Goal: Task Accomplishment & Management: Manage account settings

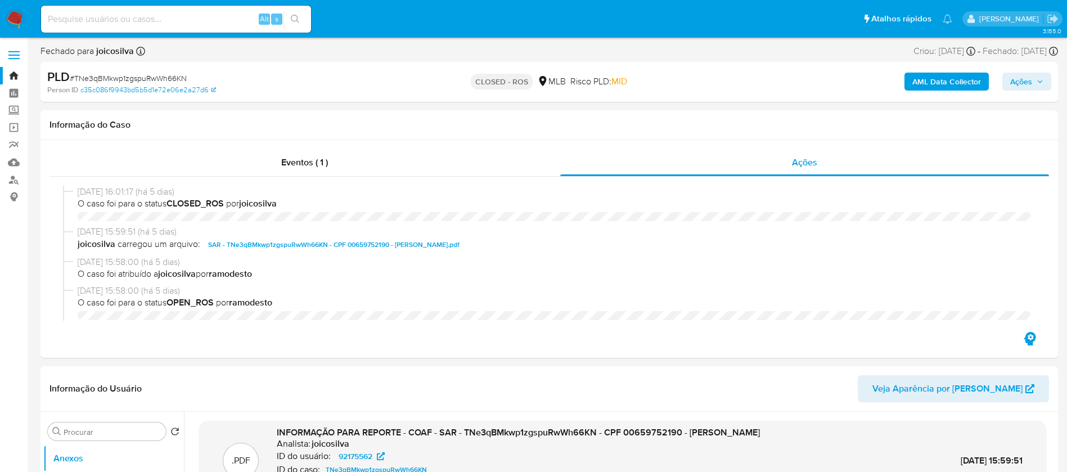
select select "10"
click at [10, 19] on img at bounding box center [15, 19] width 19 height 19
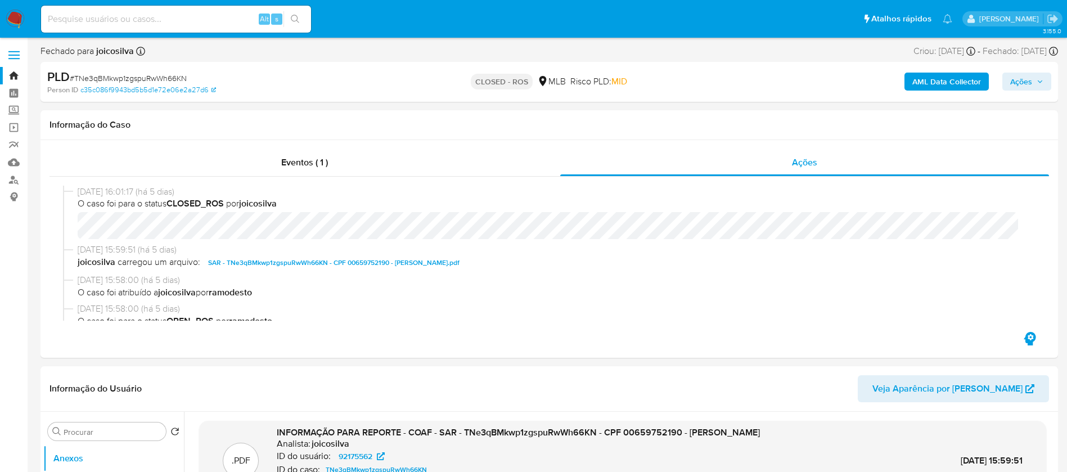
scroll to position [563, 0]
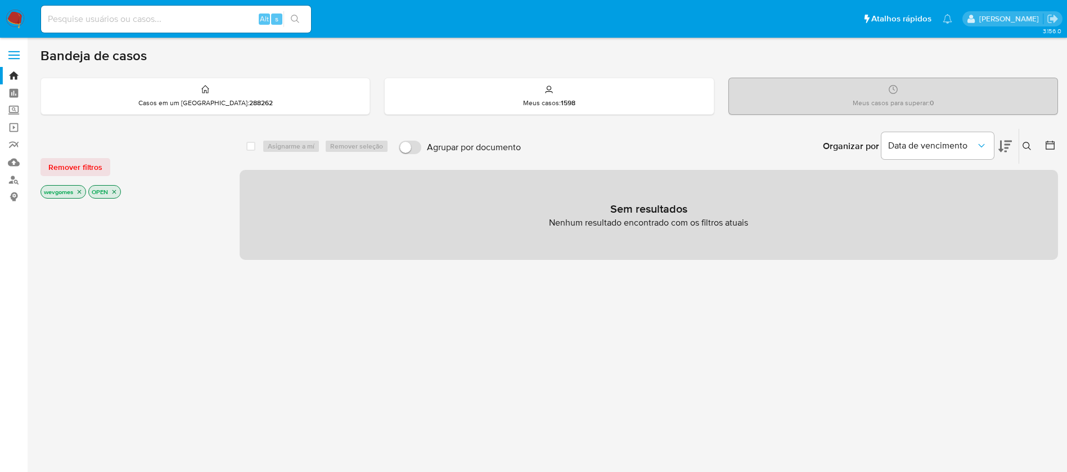
click at [82, 192] on icon "close-filter" at bounding box center [79, 191] width 7 height 7
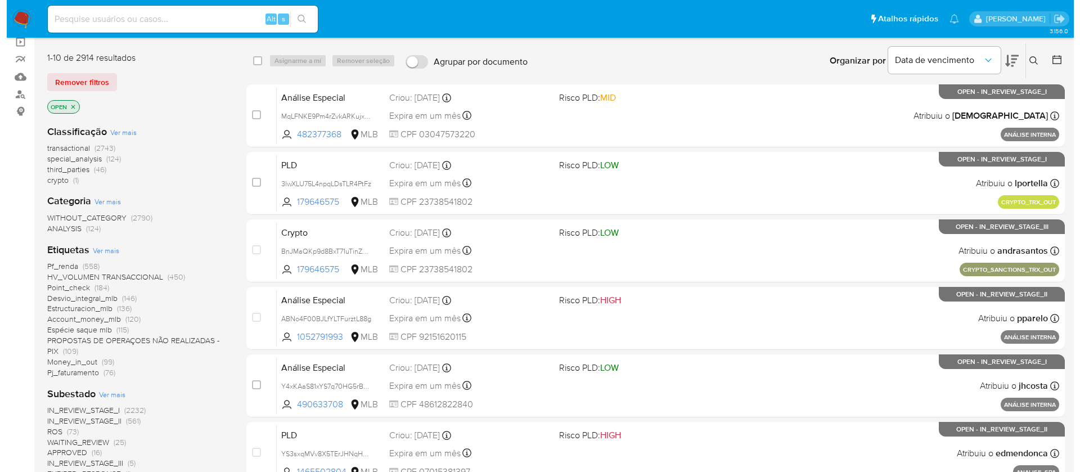
scroll to position [113, 0]
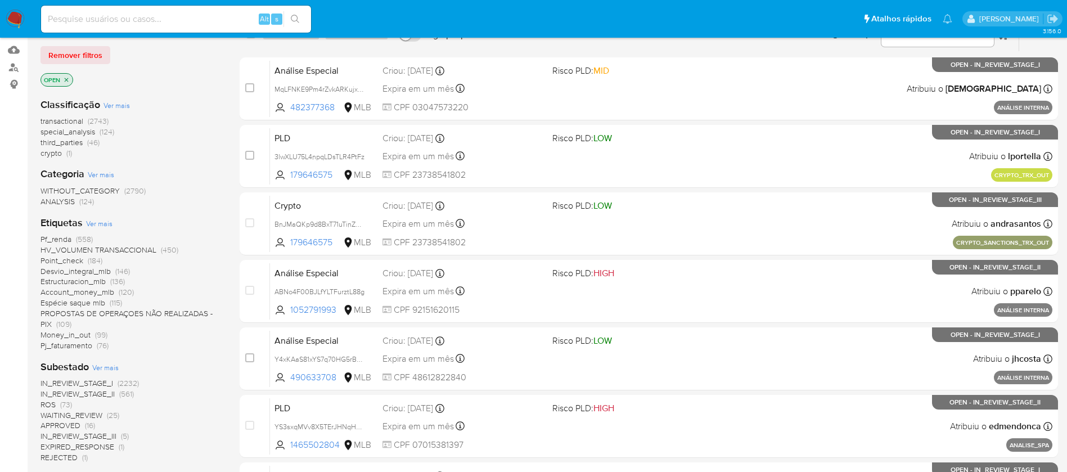
click at [102, 222] on span "Ver mais" at bounding box center [99, 223] width 26 height 10
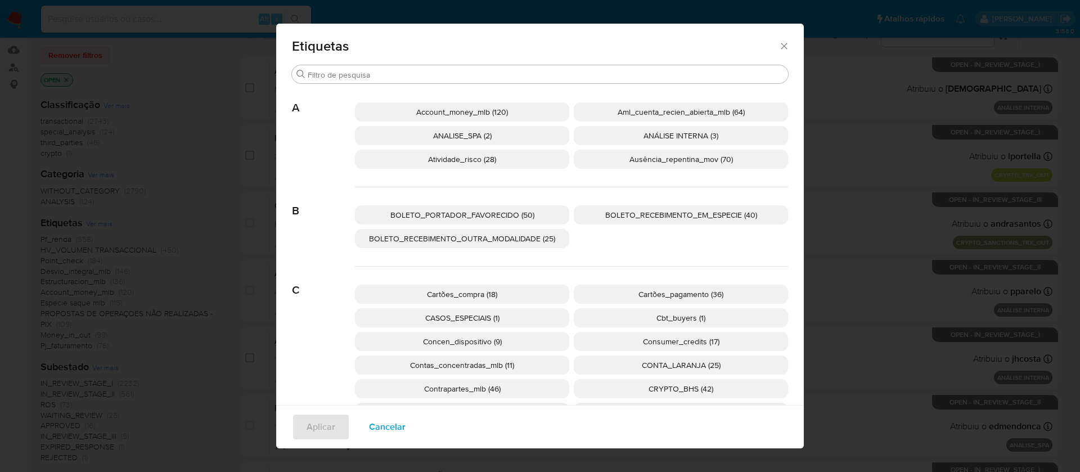
click at [448, 111] on span "Account_money_mlb (120)" at bounding box center [462, 111] width 92 height 11
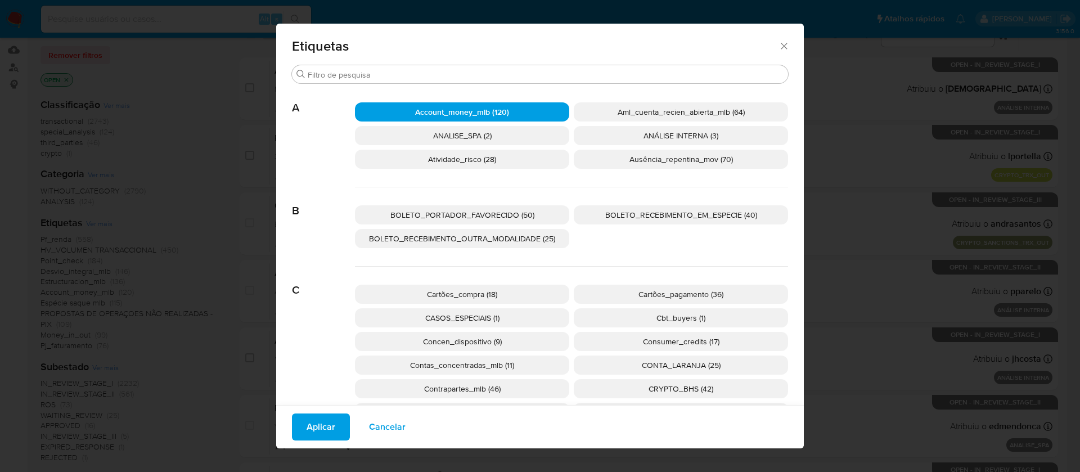
click at [319, 421] on span "Aplicar" at bounding box center [321, 427] width 29 height 25
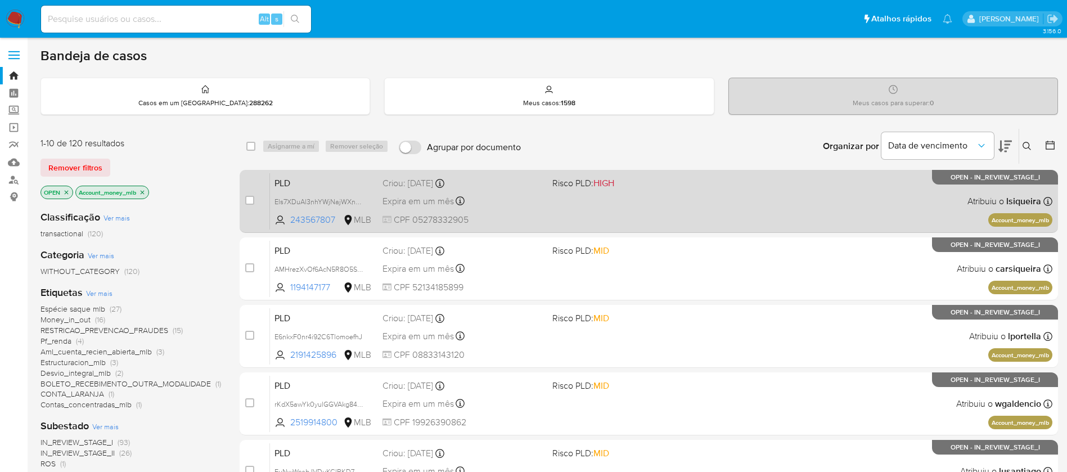
click at [599, 212] on div "PLD Els7XDuAl3nhYWjNajWXnJoF 243567807 MLB Risco PLD: HIGH Criou: 12/08/2025 Cr…" at bounding box center [661, 201] width 782 height 57
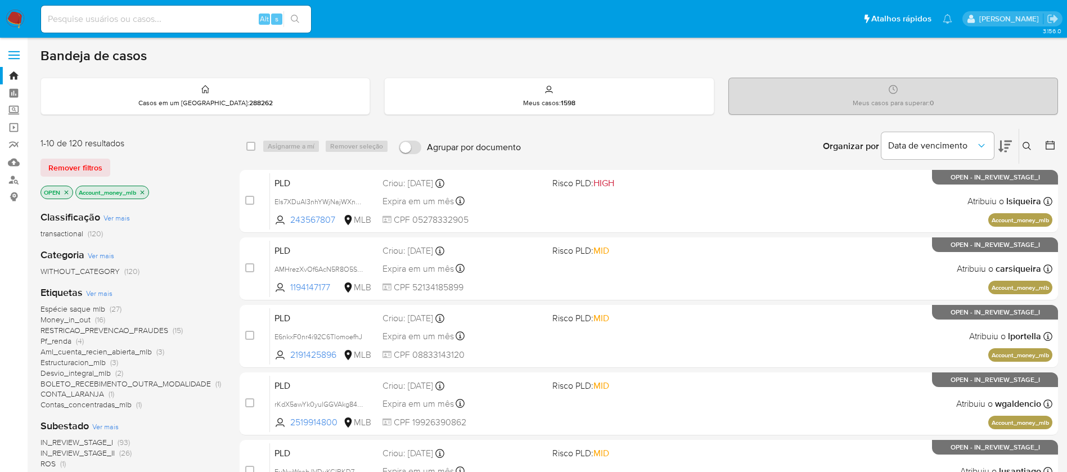
click at [143, 194] on icon "close-filter" at bounding box center [142, 192] width 7 height 7
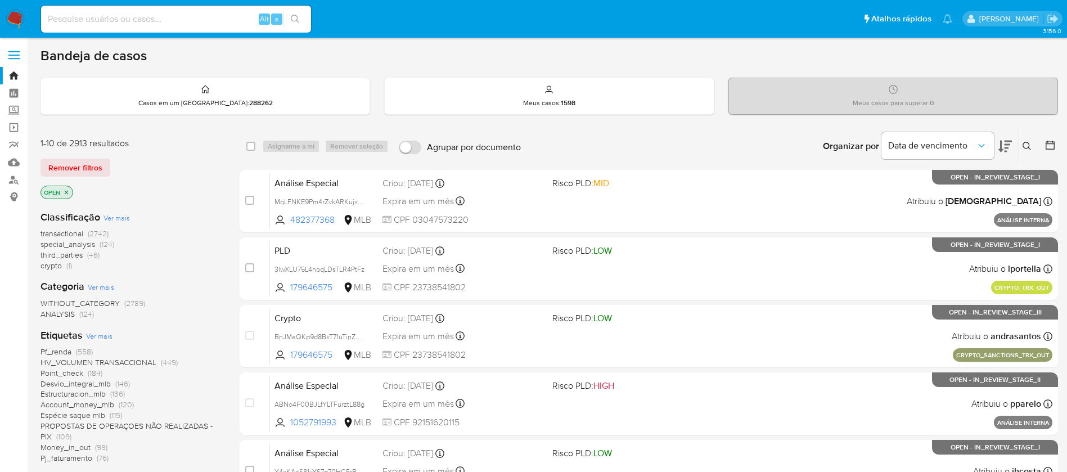
click at [102, 339] on span "Ver mais" at bounding box center [99, 336] width 26 height 10
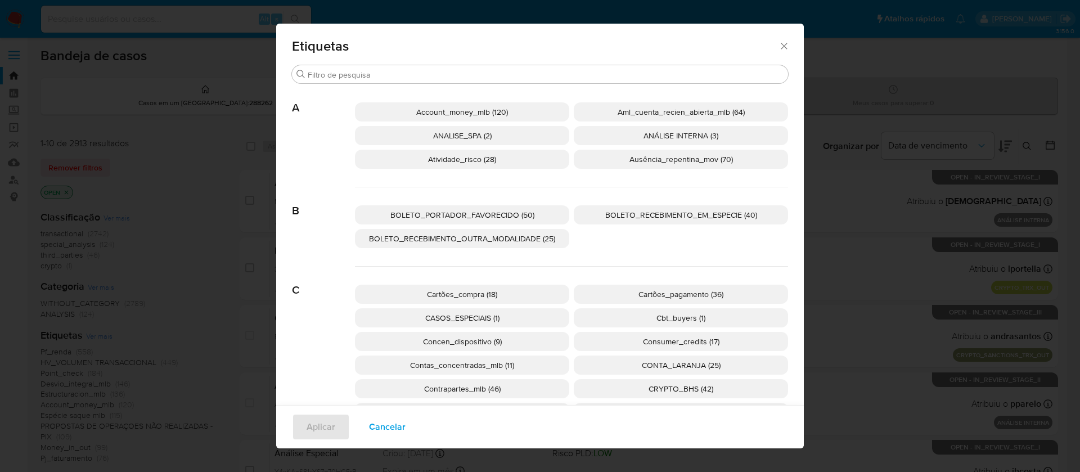
click at [641, 114] on span "Aml_cuenta_recien_abierta_mlb (64)" at bounding box center [681, 111] width 127 height 11
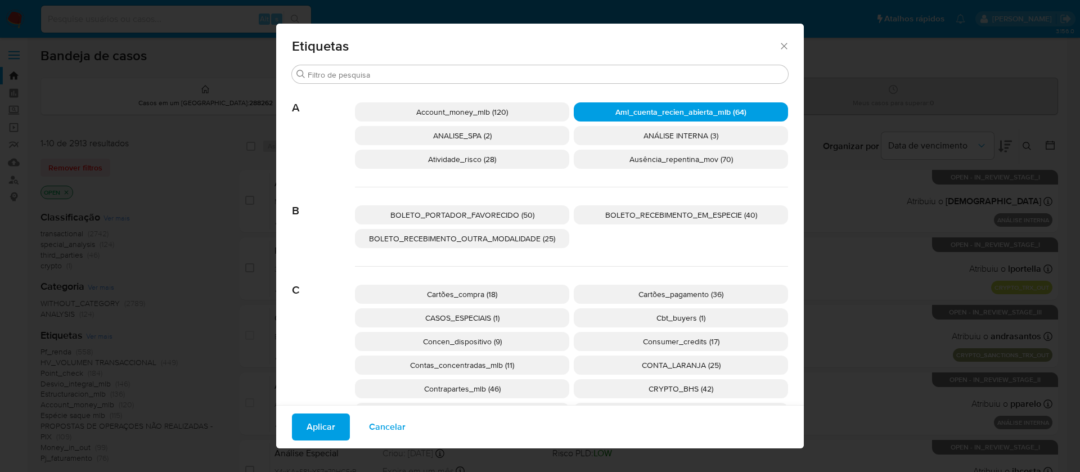
click at [308, 423] on span "Aplicar" at bounding box center [321, 427] width 29 height 25
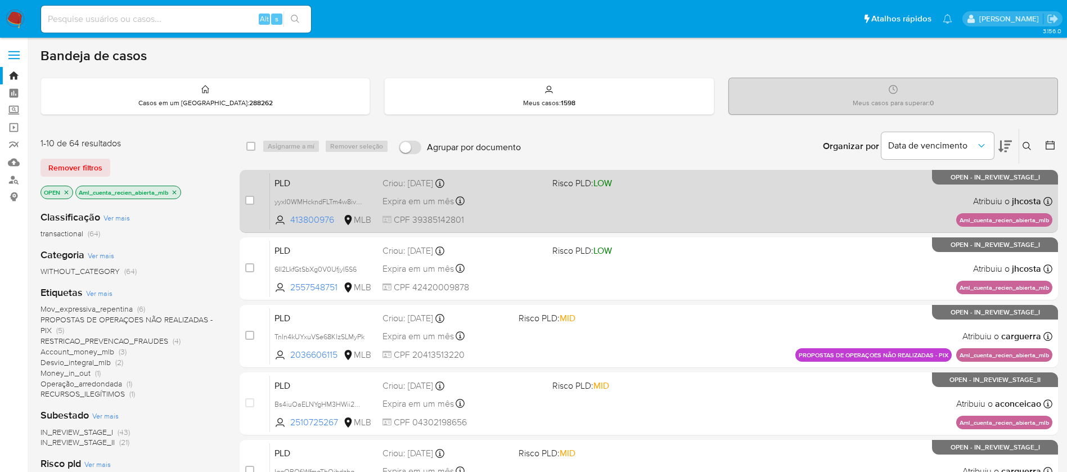
click at [552, 208] on div "PLD yyxI0WMHckndFLTm4w8ivxZh 413800976 MLB Risco PLD: LOW Criou: 12/08/2025 Cri…" at bounding box center [661, 201] width 782 height 57
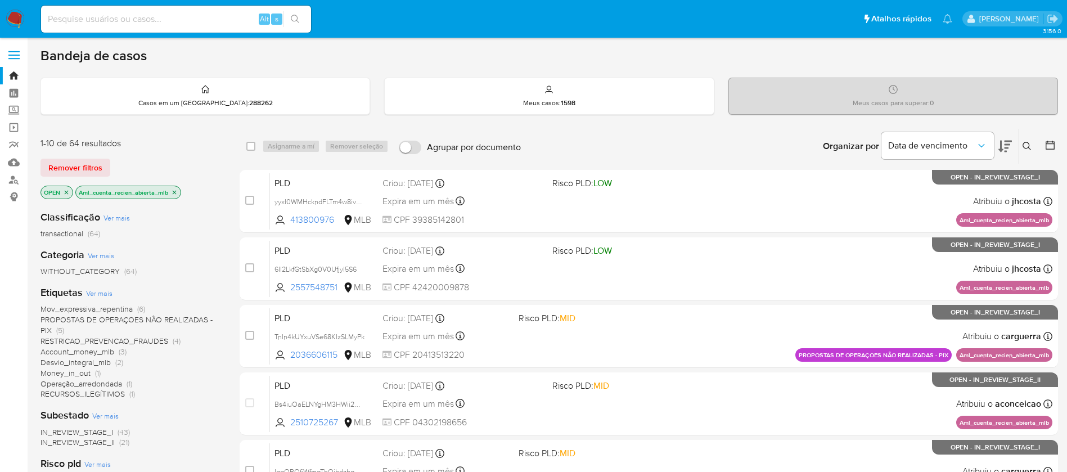
click at [176, 194] on icon "close-filter" at bounding box center [174, 192] width 7 height 7
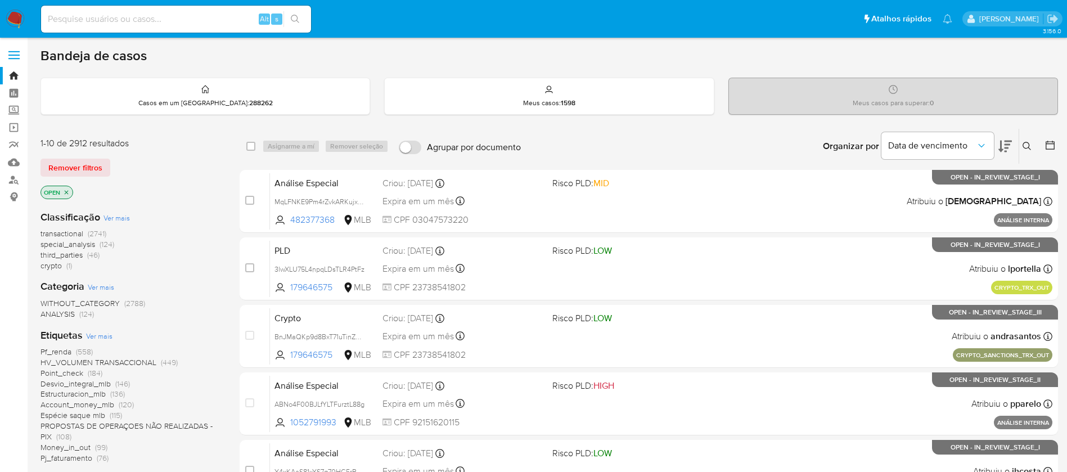
click at [99, 336] on span "Ver mais" at bounding box center [99, 336] width 26 height 10
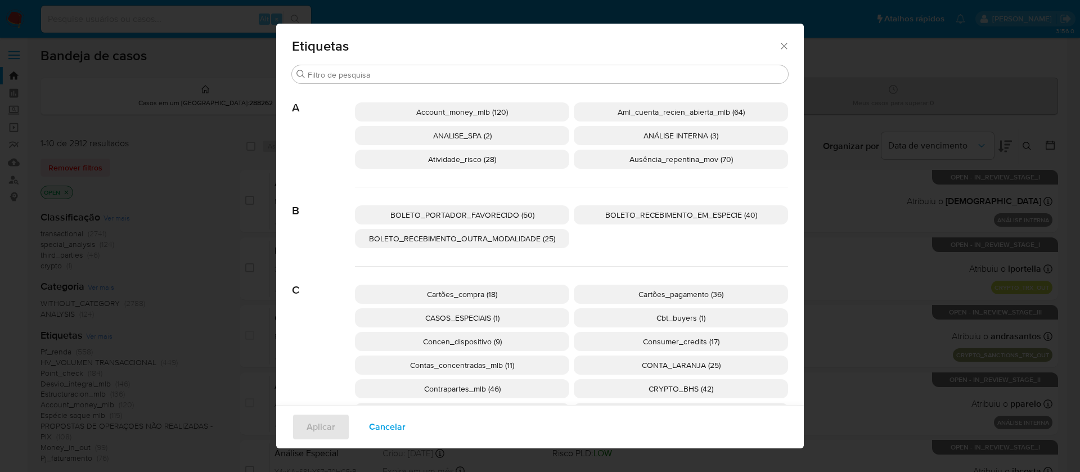
click at [452, 165] on p "Atividade_risco (28)" at bounding box center [462, 159] width 214 height 19
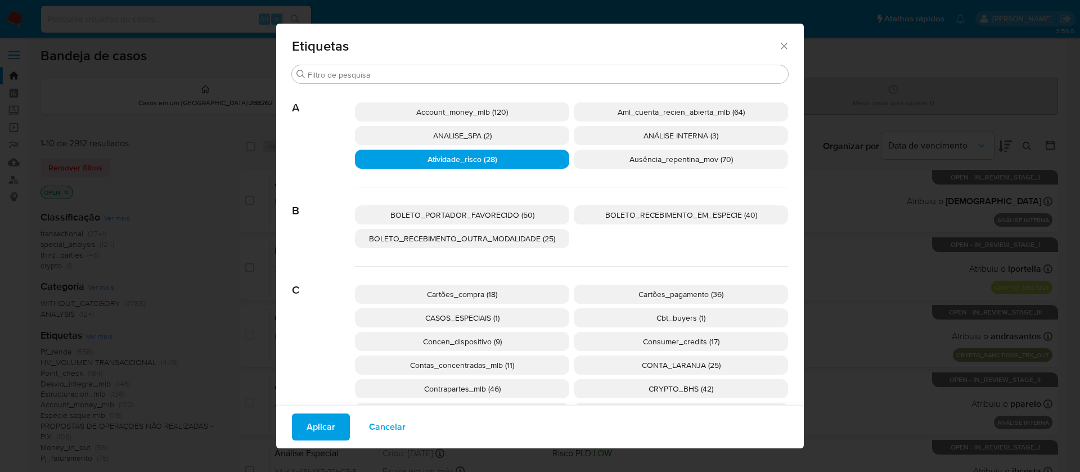
click at [608, 167] on p "Ausência_repentina_mov (70)" at bounding box center [681, 159] width 214 height 19
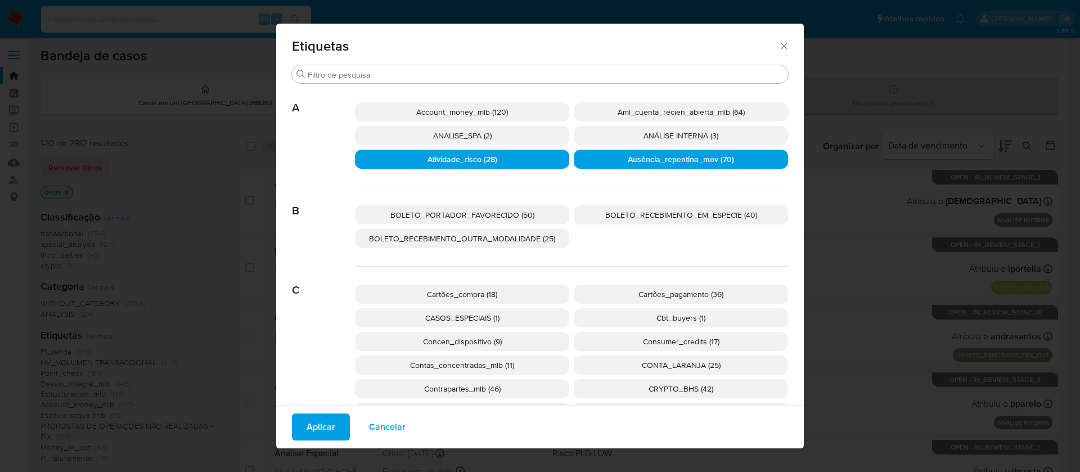
click at [307, 421] on span "Aplicar" at bounding box center [321, 427] width 29 height 25
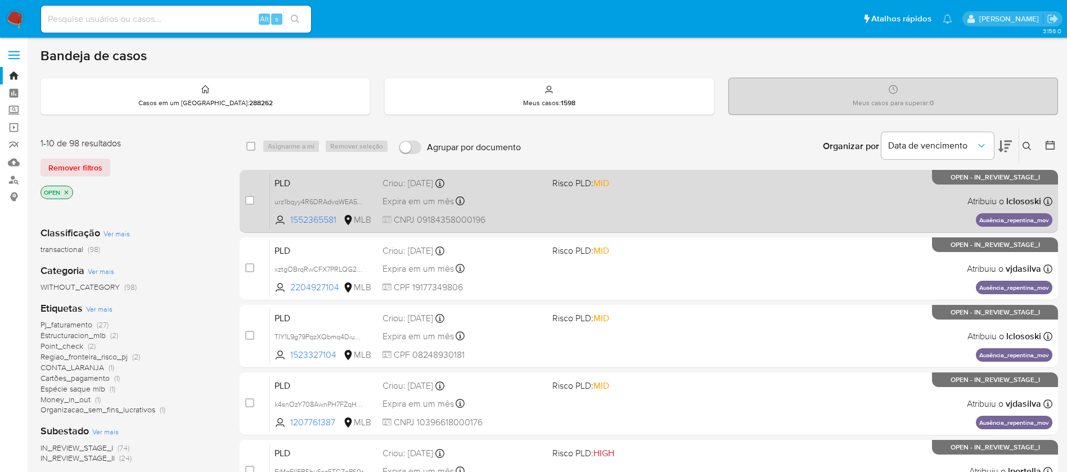
click at [606, 216] on div "PLD urz1bqyy4R6DRAdvqWEA5oat 1552365581 MLB Risco PLD: MID Criou: 12/08/2025 Cr…" at bounding box center [661, 201] width 782 height 57
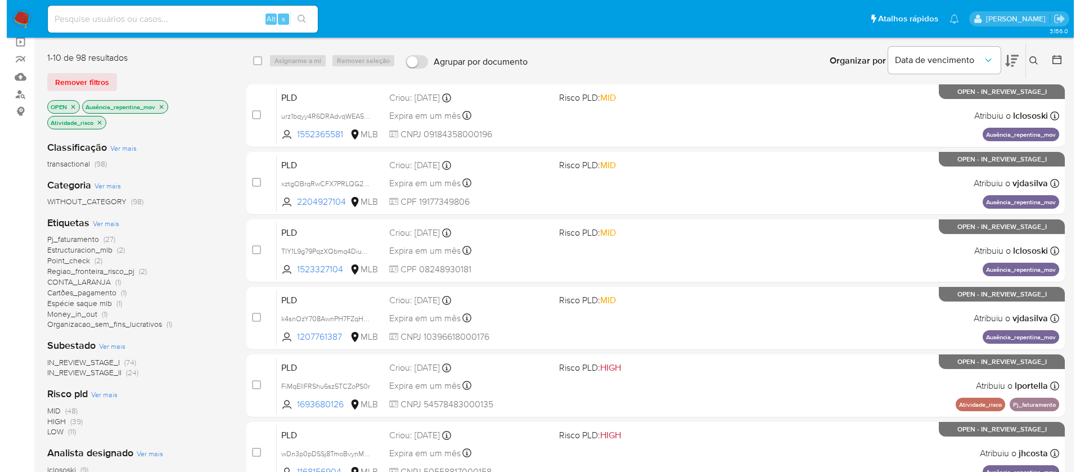
scroll to position [113, 0]
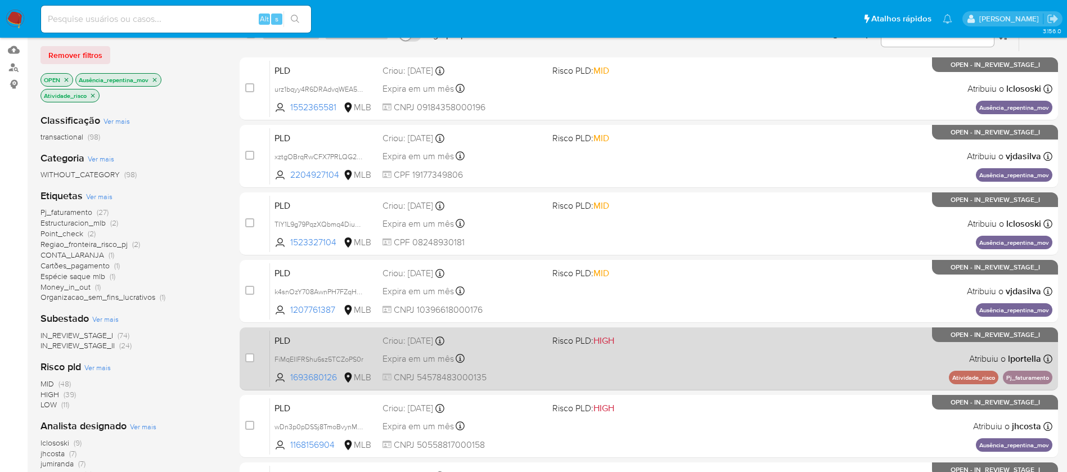
click at [788, 368] on div "PLD FiMqEIlFRShu6sz5TCZoPS0r 1693680126 MLB Risco PLD: HIGH Criou: 12/08/2025 C…" at bounding box center [661, 358] width 782 height 57
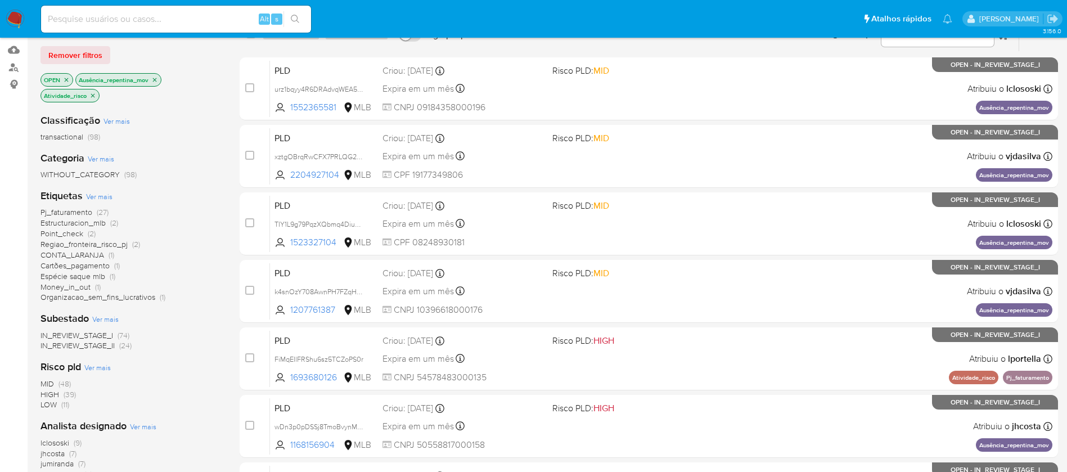
click at [95, 96] on icon "close-filter" at bounding box center [92, 95] width 7 height 7
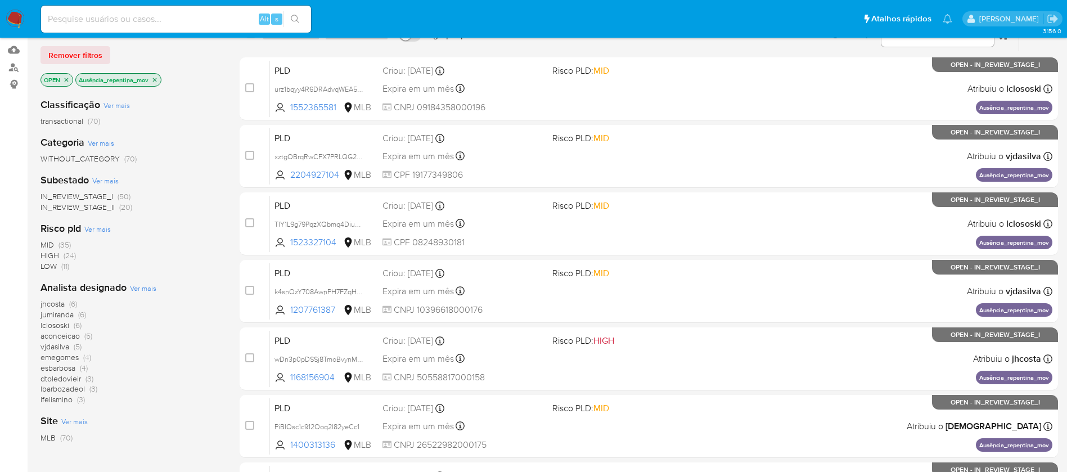
click at [157, 81] on icon "close-filter" at bounding box center [155, 80] width 4 height 4
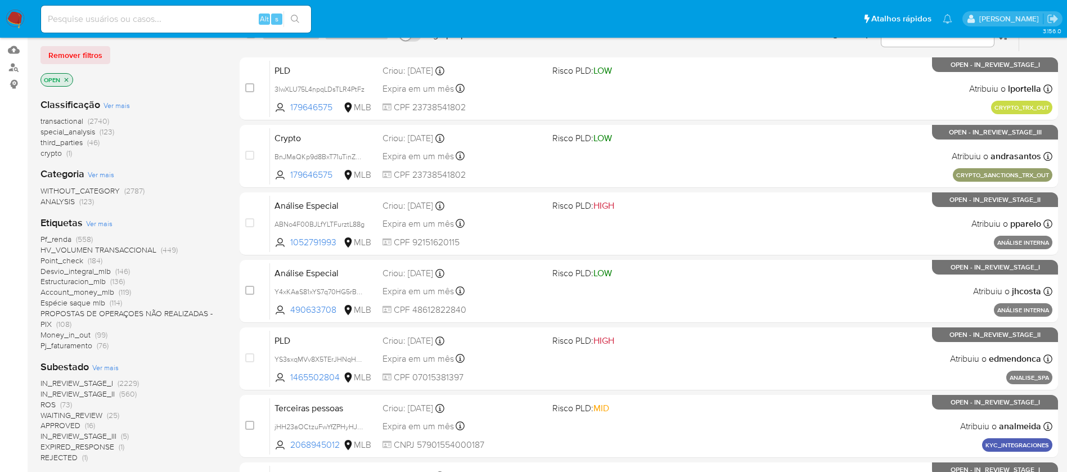
click at [99, 219] on span "Ver mais" at bounding box center [99, 223] width 26 height 10
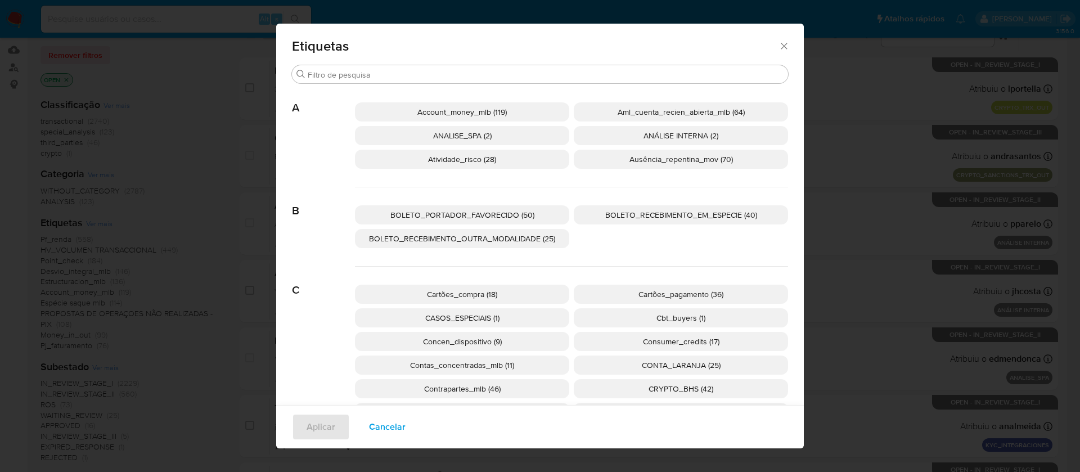
click at [449, 293] on span "Cartões_compra (18)" at bounding box center [462, 294] width 70 height 11
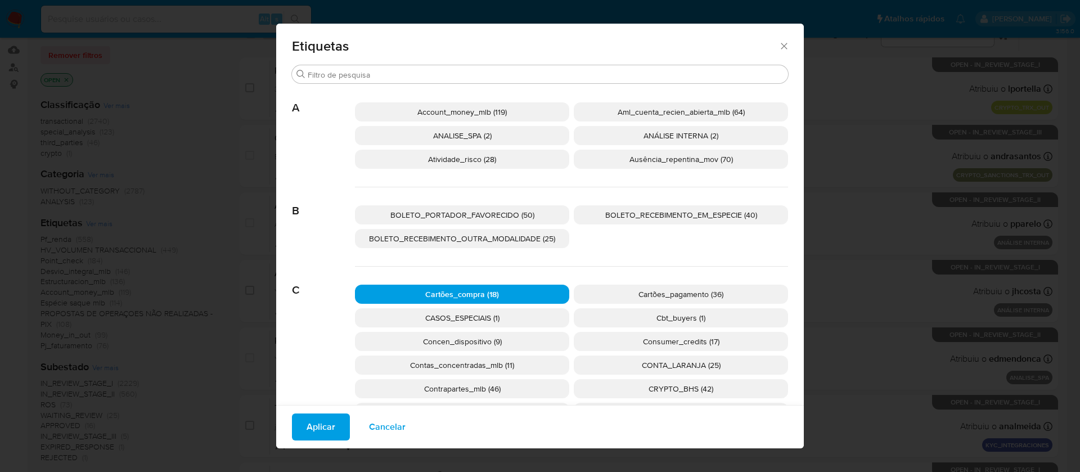
click at [316, 420] on span "Aplicar" at bounding box center [321, 427] width 29 height 25
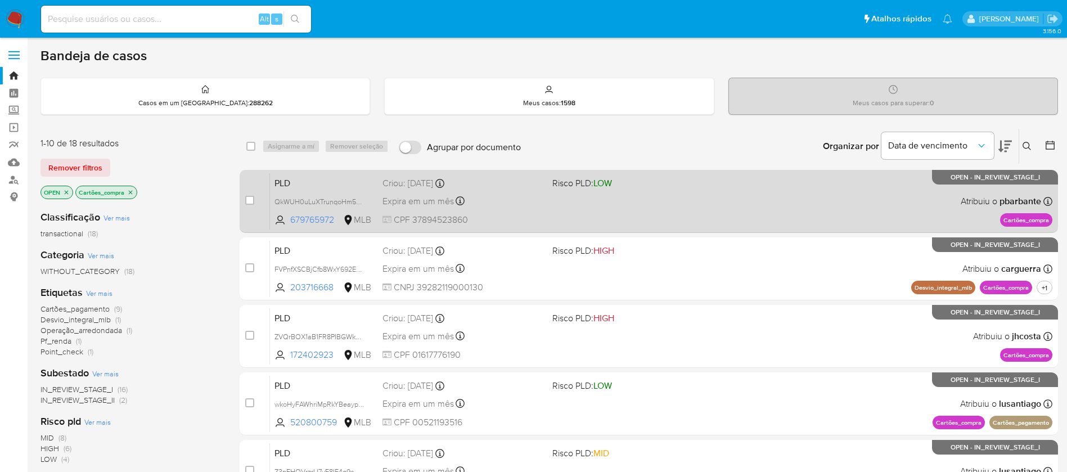
click at [560, 217] on div "PLD QkWUH0uLuXTrunqoHm5NAYfe 679765972 MLB Risco PLD: LOW Criou: 12/08/2025 Cri…" at bounding box center [661, 201] width 782 height 57
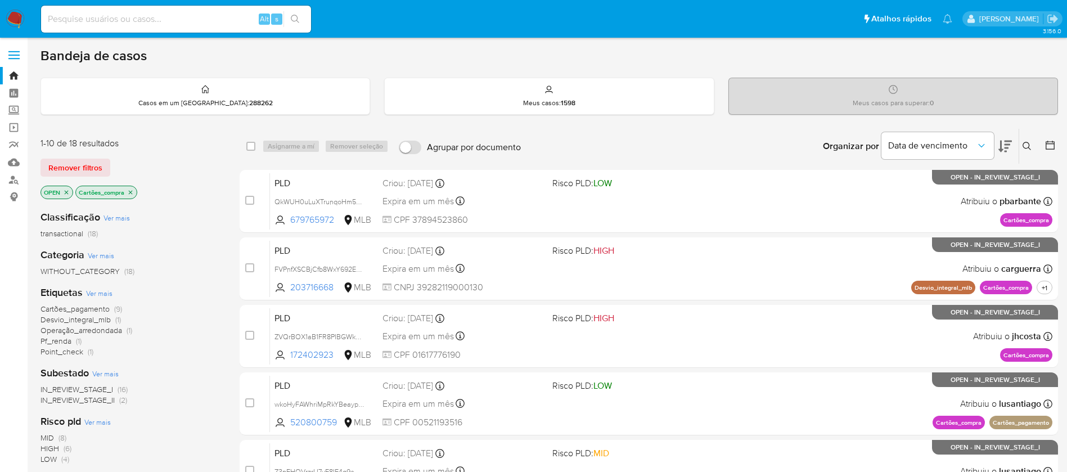
click at [132, 194] on icon "close-filter" at bounding box center [130, 192] width 7 height 7
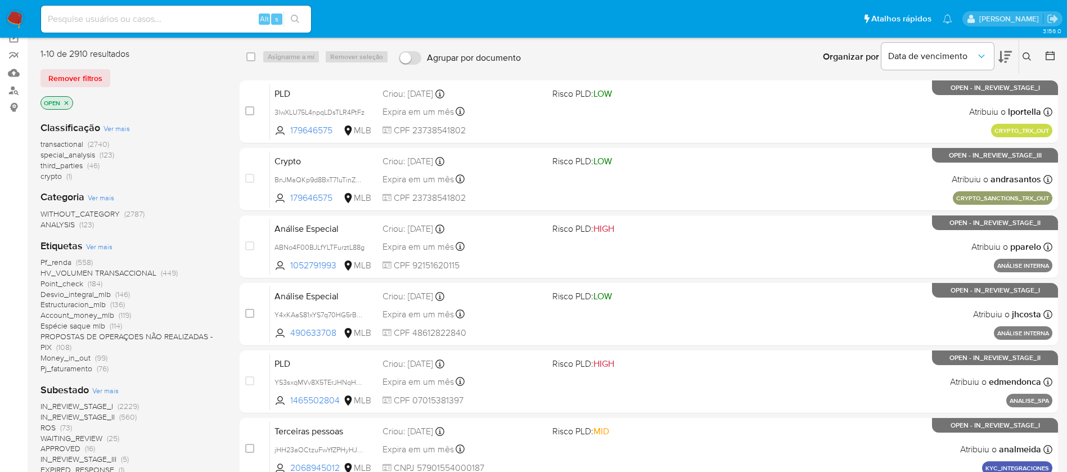
scroll to position [113, 0]
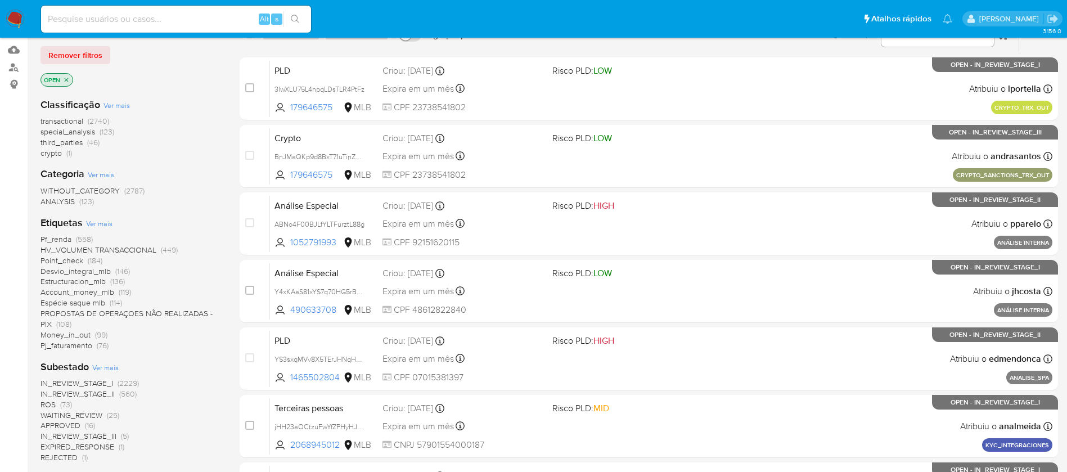
click at [94, 226] on span "Ver mais" at bounding box center [99, 223] width 26 height 10
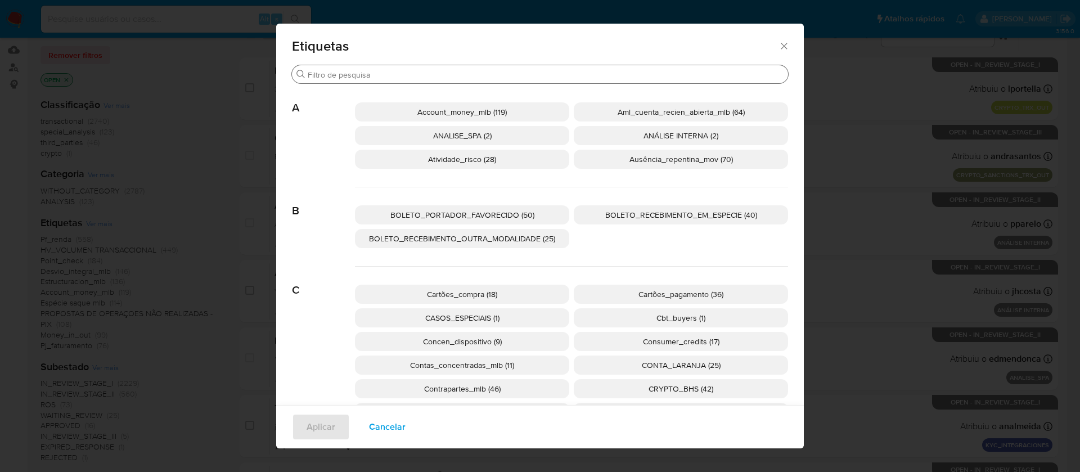
click at [418, 72] on input "Procurar" at bounding box center [546, 75] width 476 height 10
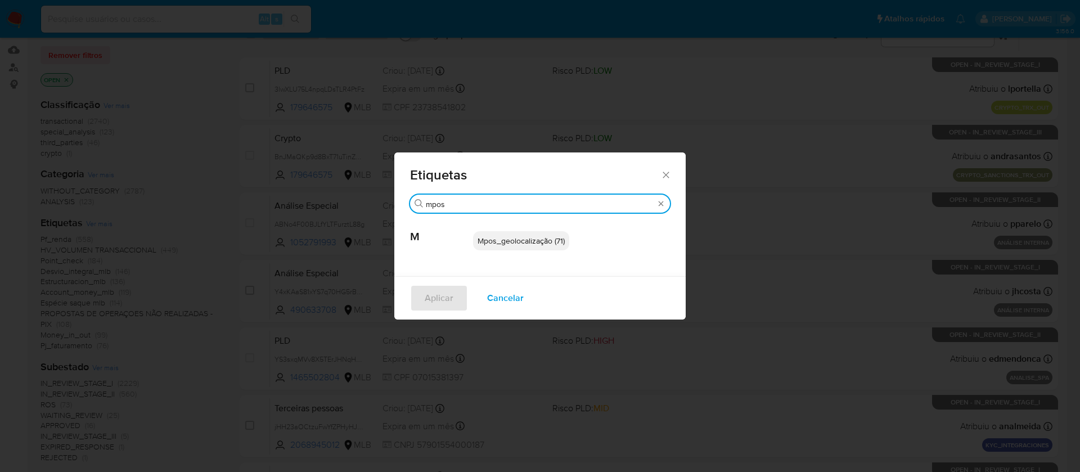
type input "mpos"
click at [532, 248] on p "Mpos_geolocalização (71)" at bounding box center [521, 240] width 96 height 19
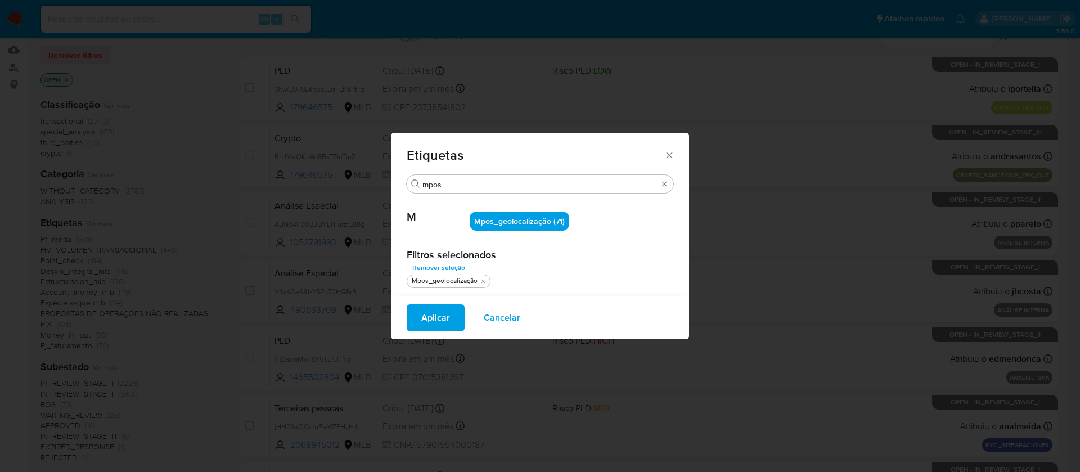
click at [438, 317] on span "Aplicar" at bounding box center [435, 317] width 29 height 25
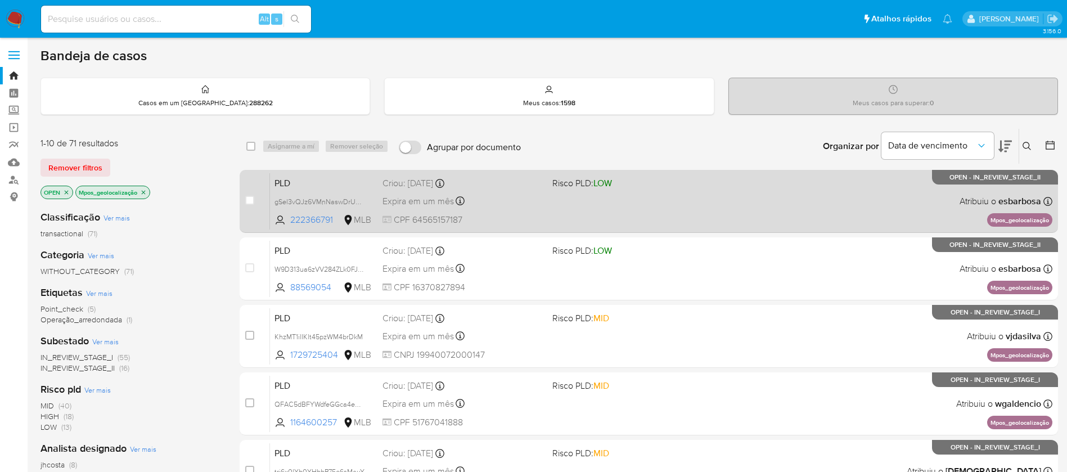
click at [659, 208] on div "PLD gSel3vQJz6VMnNaswDrUnWpk 222366791 MLB Risco PLD: LOW Criou: 12/08/2025 Cri…" at bounding box center [661, 201] width 782 height 57
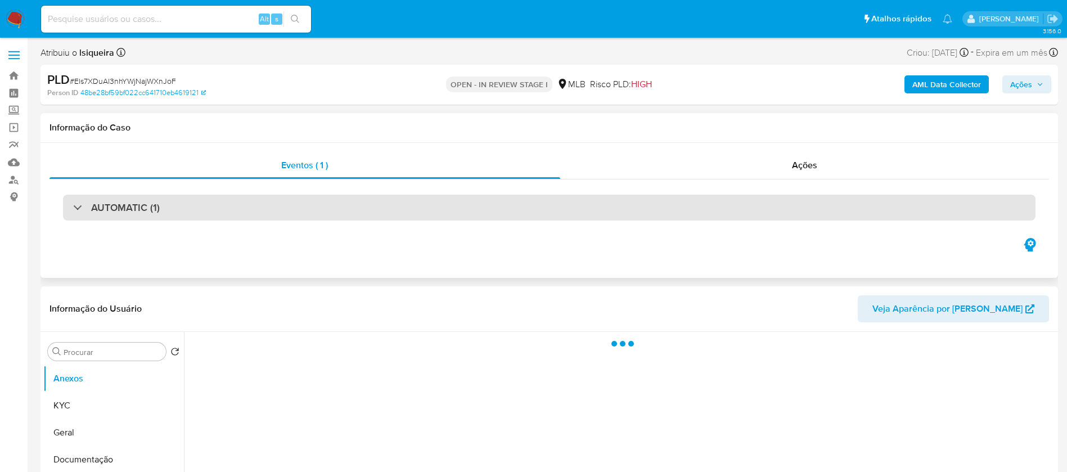
click at [479, 215] on div "AUTOMATIC (1)" at bounding box center [549, 208] width 973 height 26
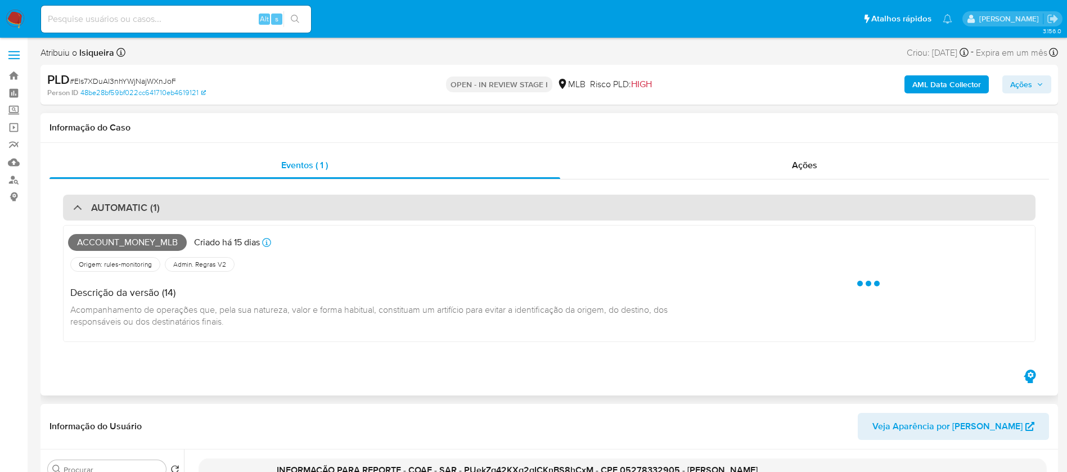
select select "10"
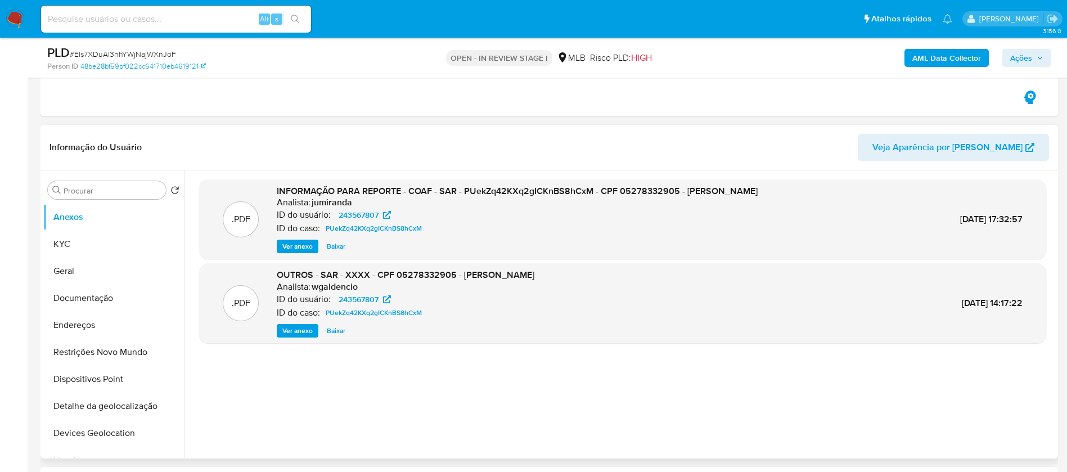
scroll to position [450, 0]
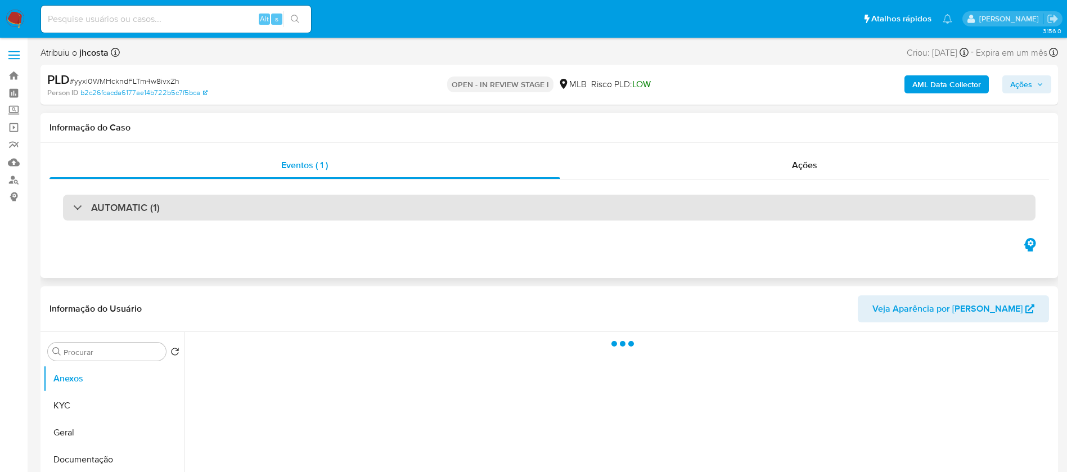
click at [287, 214] on div "AUTOMATIC (1)" at bounding box center [549, 208] width 973 height 26
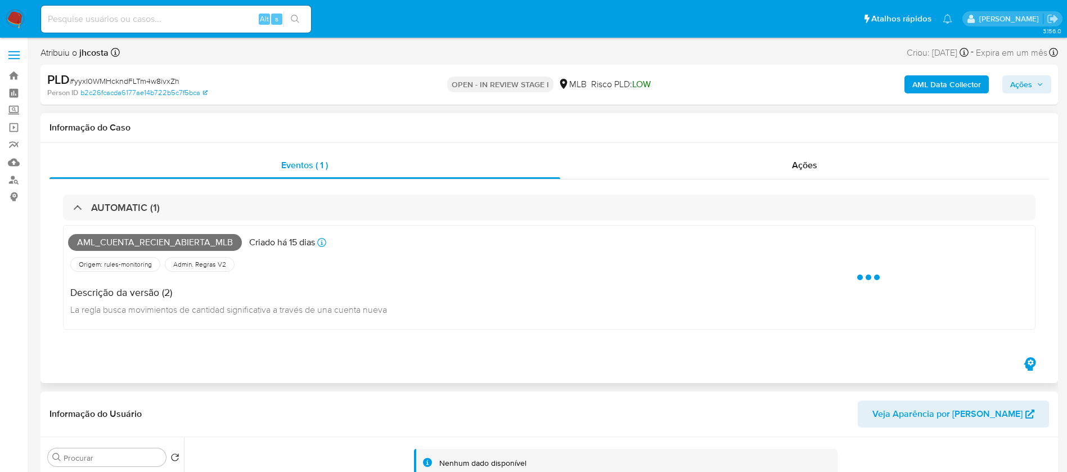
select select "10"
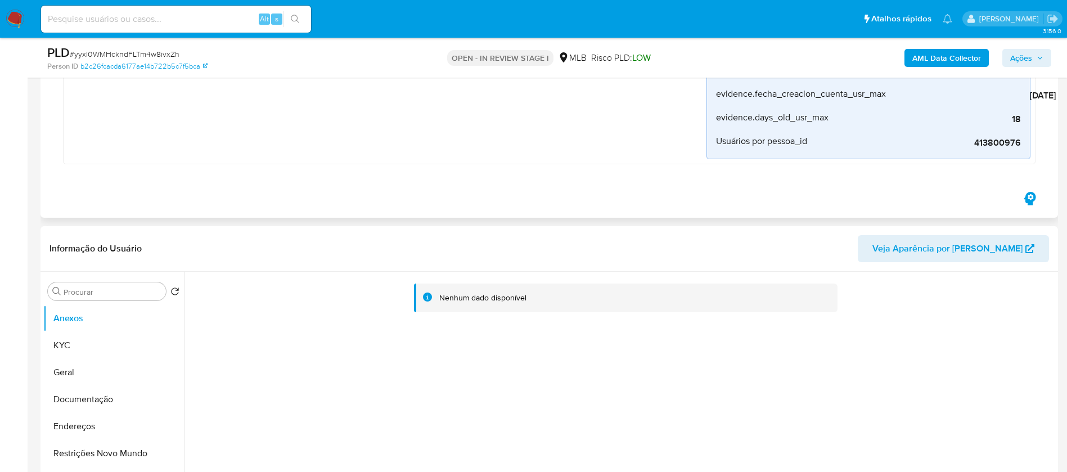
scroll to position [450, 0]
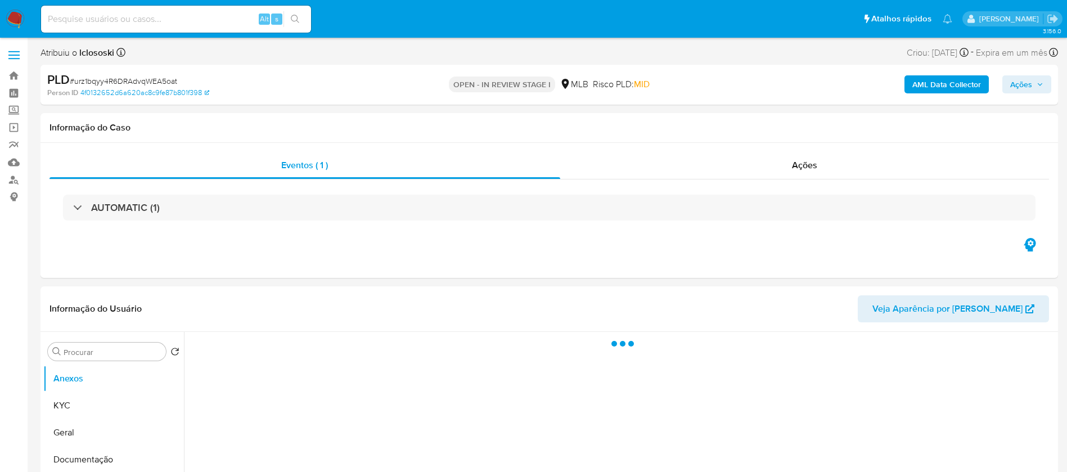
click at [253, 208] on div "AUTOMATIC (1)" at bounding box center [549, 208] width 973 height 26
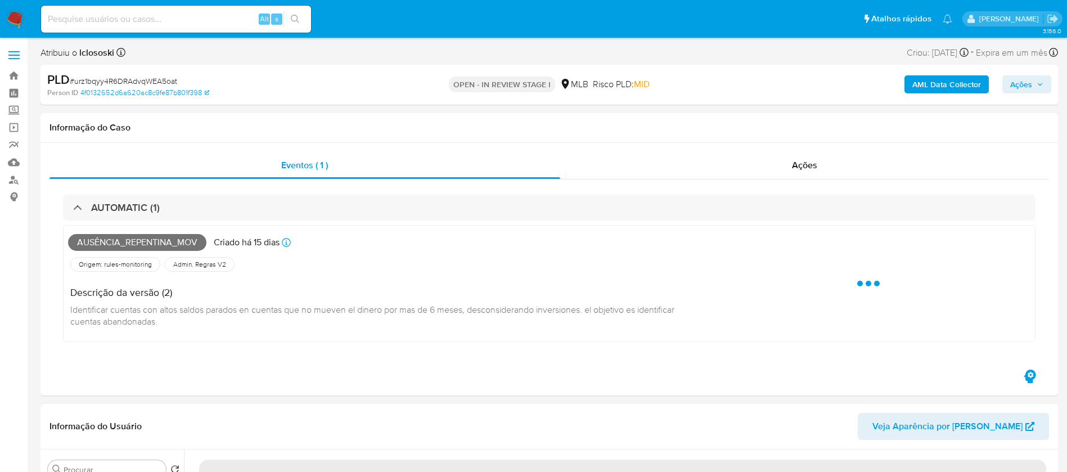
select select "10"
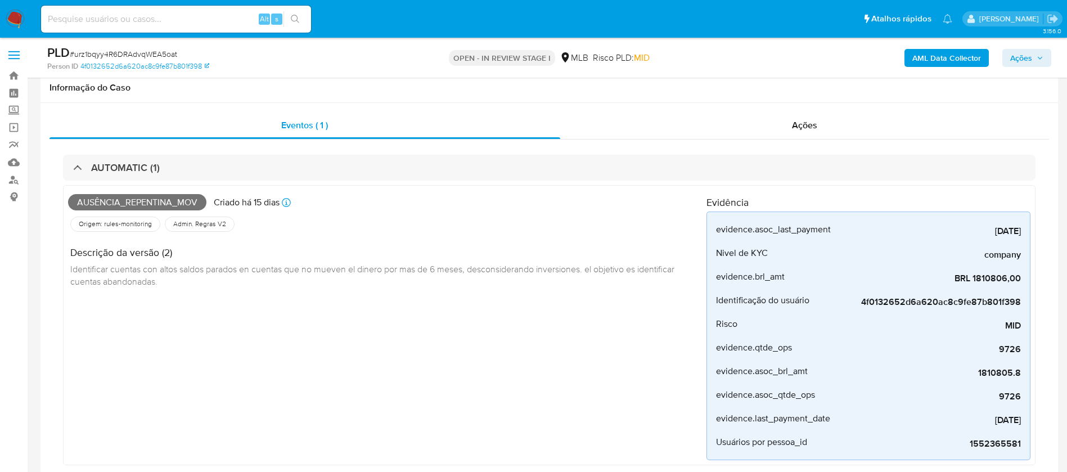
scroll to position [113, 0]
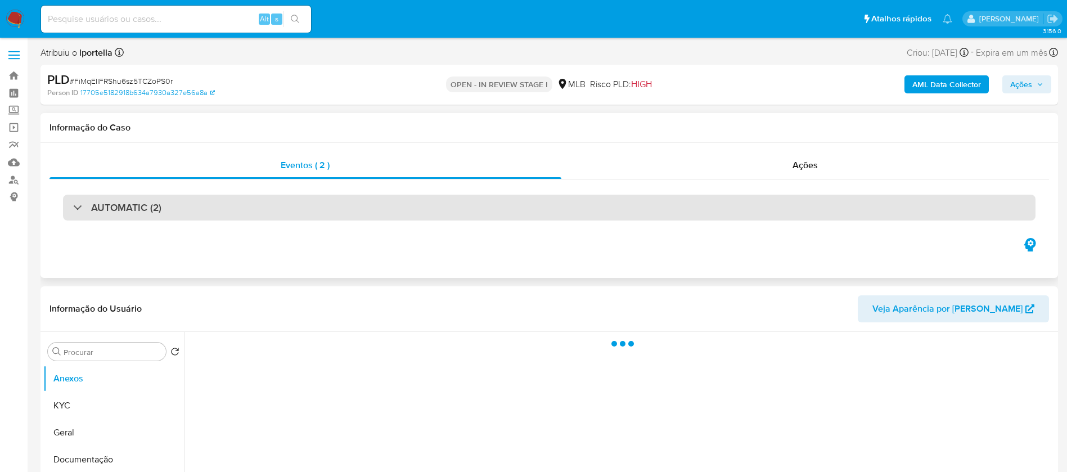
click at [272, 215] on div "AUTOMATIC (2)" at bounding box center [549, 208] width 973 height 26
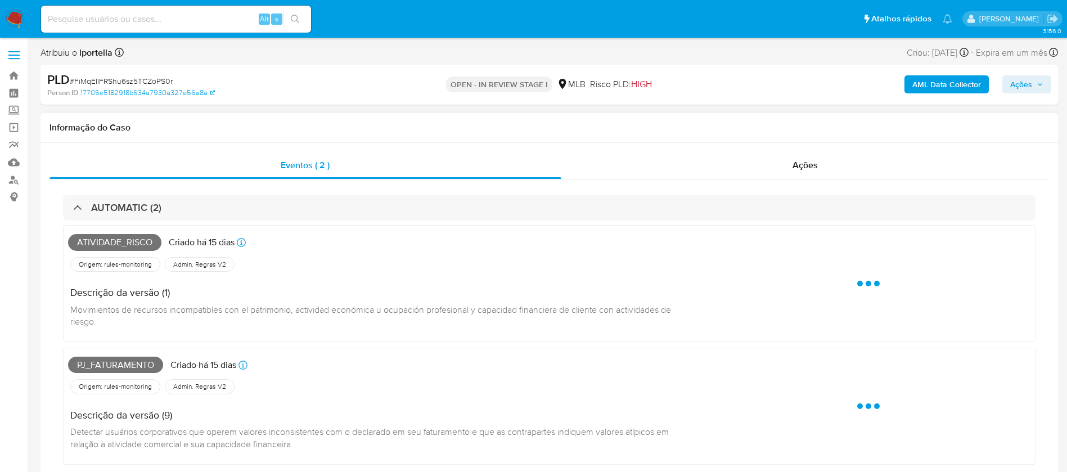
select select "10"
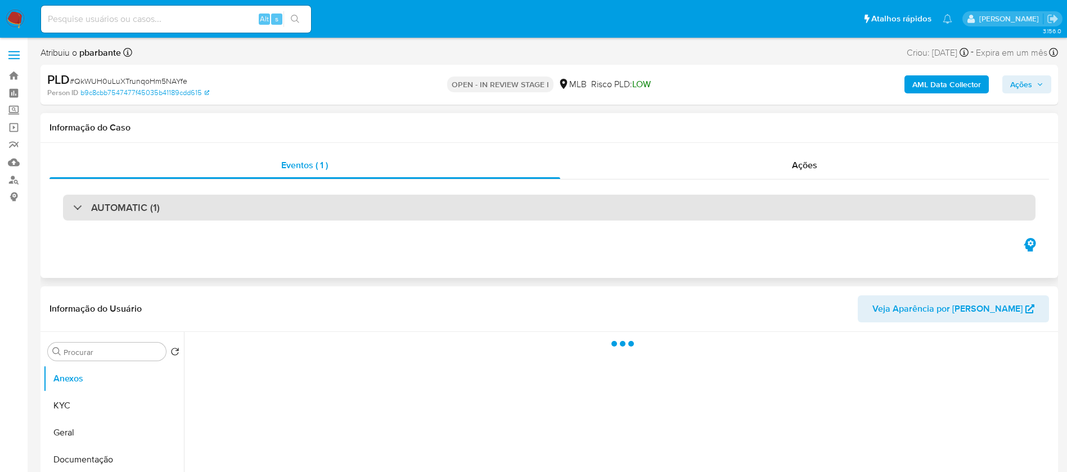
click at [509, 219] on div "AUTOMATIC (1)" at bounding box center [549, 208] width 973 height 26
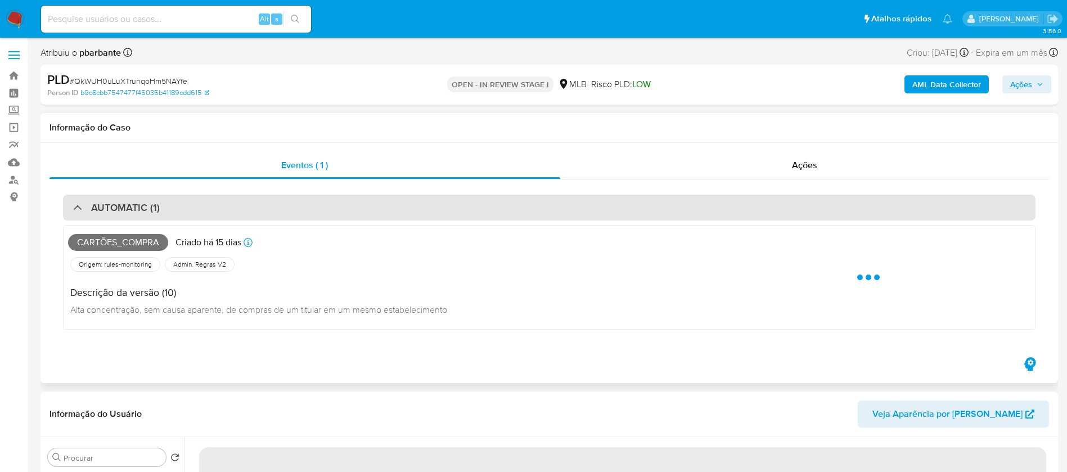
select select "10"
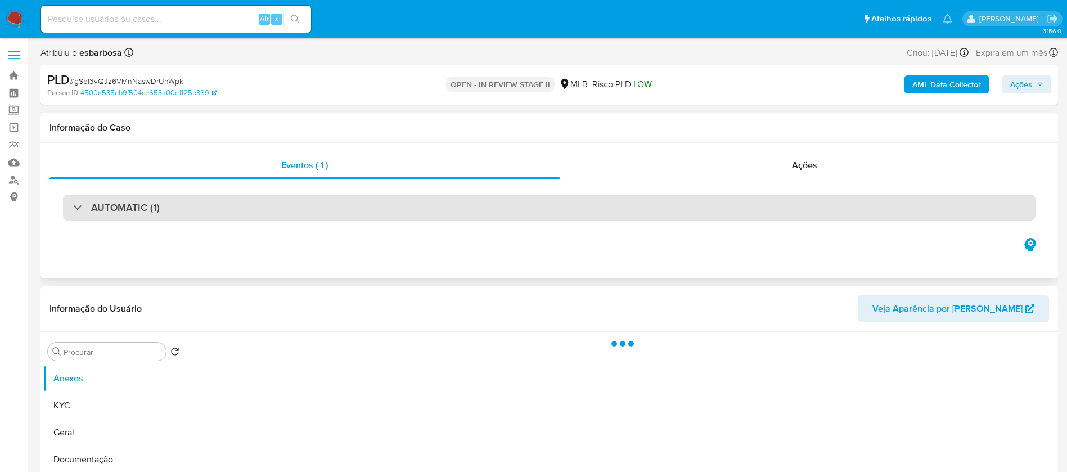
click at [201, 203] on div "AUTOMATIC (1)" at bounding box center [549, 208] width 973 height 26
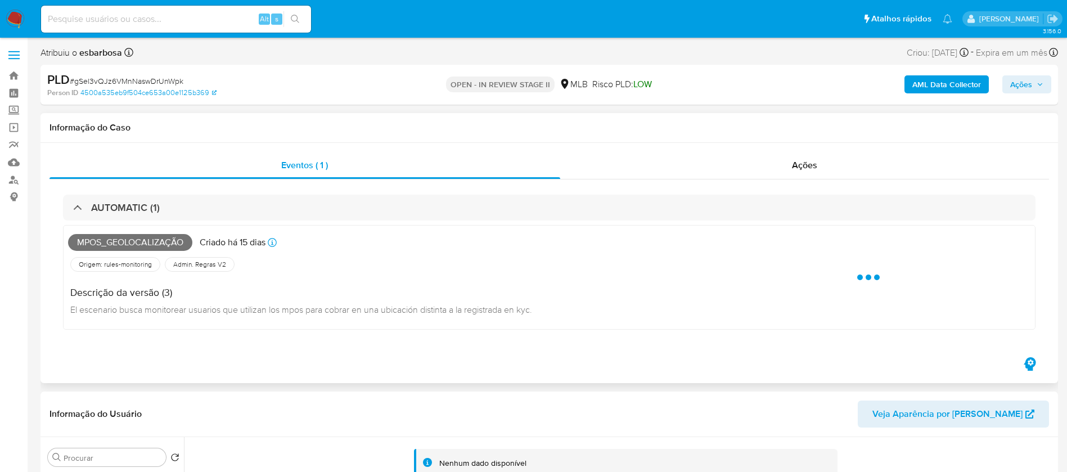
select select "10"
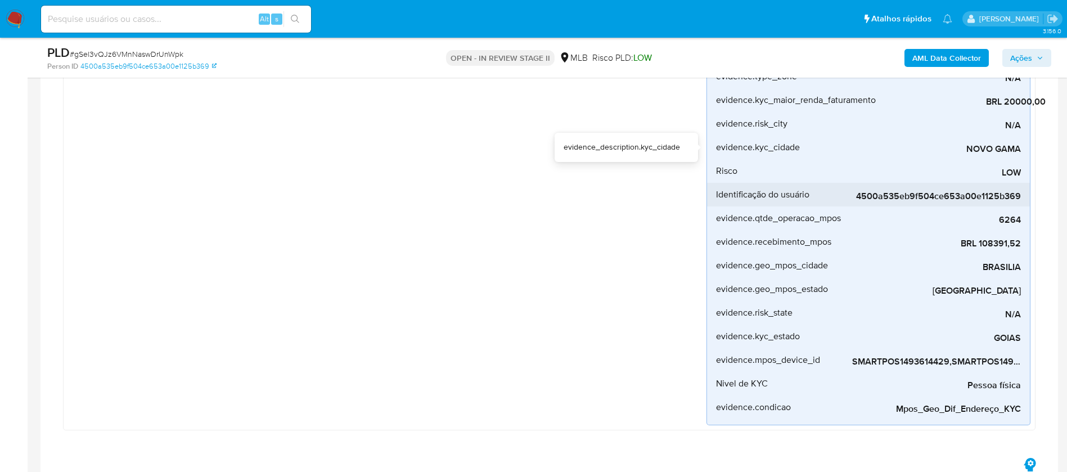
scroll to position [225, 0]
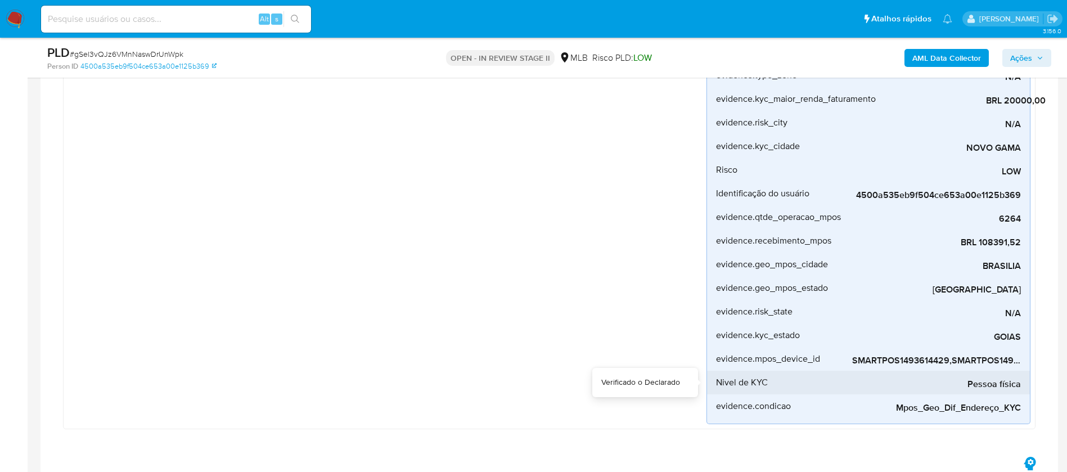
drag, startPoint x: 906, startPoint y: 373, endPoint x: 946, endPoint y: 371, distance: 40.0
click at [946, 371] on div "Pessoa física" at bounding box center [936, 383] width 169 height 24
drag, startPoint x: 919, startPoint y: 374, endPoint x: 939, endPoint y: 374, distance: 20.3
click at [939, 374] on div "Pessoa física" at bounding box center [936, 383] width 169 height 24
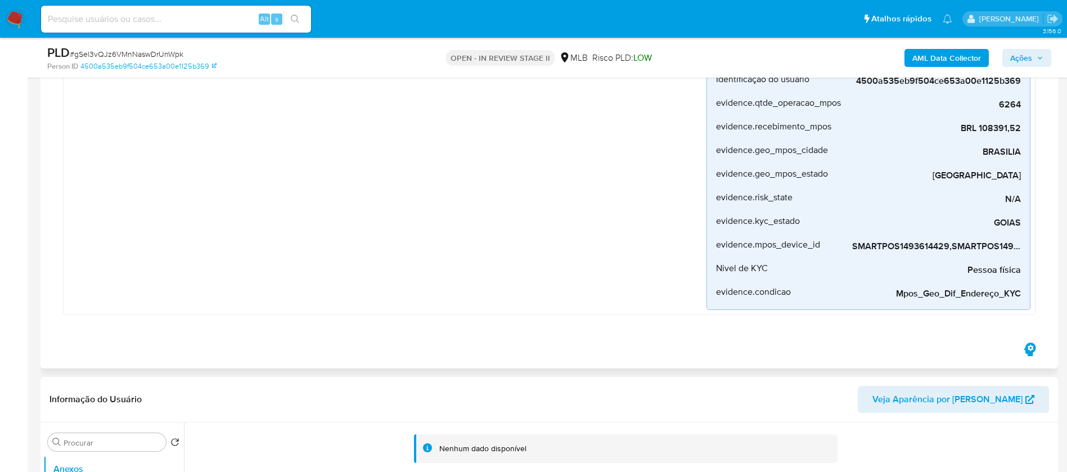
scroll to position [450, 0]
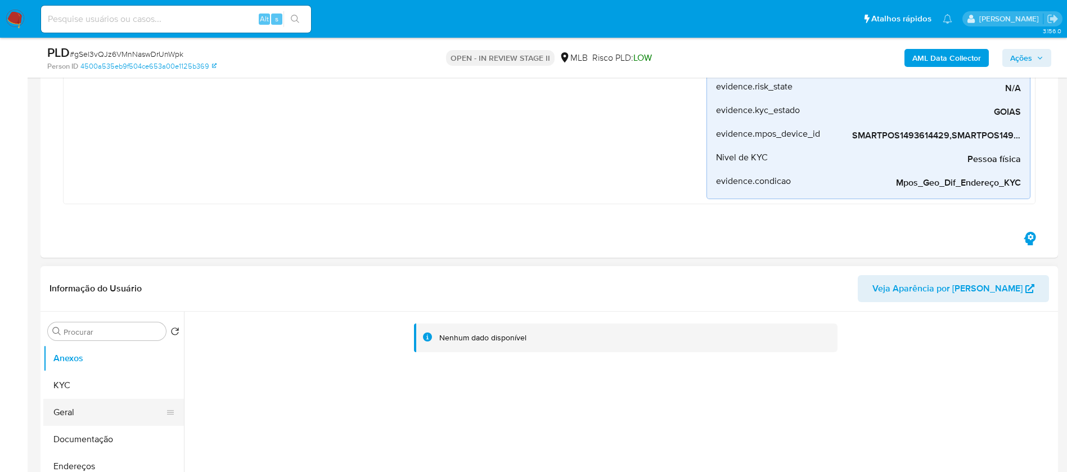
click at [59, 407] on button "Geral" at bounding box center [109, 412] width 132 height 27
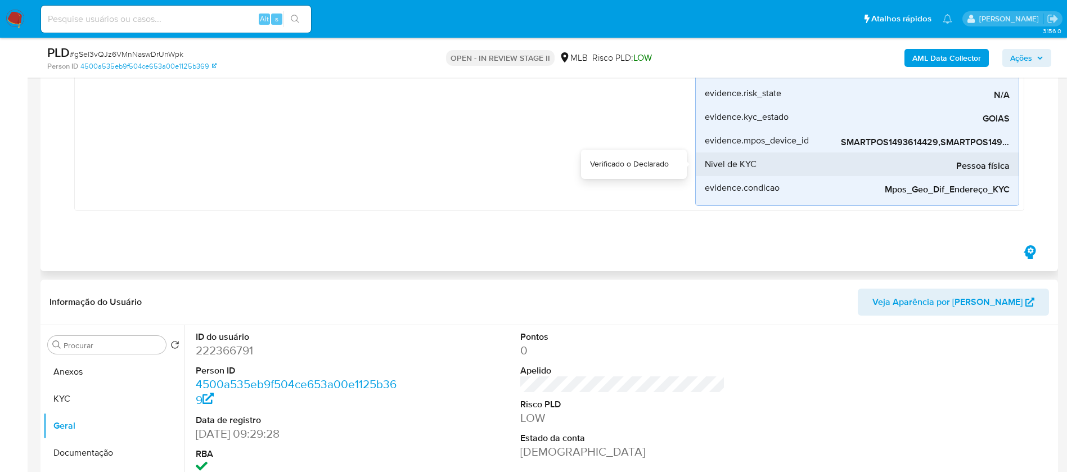
drag, startPoint x: 875, startPoint y: 155, endPoint x: 898, endPoint y: 155, distance: 23.1
click at [898, 155] on div "Pessoa física" at bounding box center [925, 164] width 169 height 24
drag, startPoint x: 898, startPoint y: 155, endPoint x: 927, endPoint y: 155, distance: 28.7
click at [927, 155] on div "Pessoa física" at bounding box center [925, 164] width 169 height 24
drag, startPoint x: 924, startPoint y: 154, endPoint x: 940, endPoint y: 154, distance: 15.8
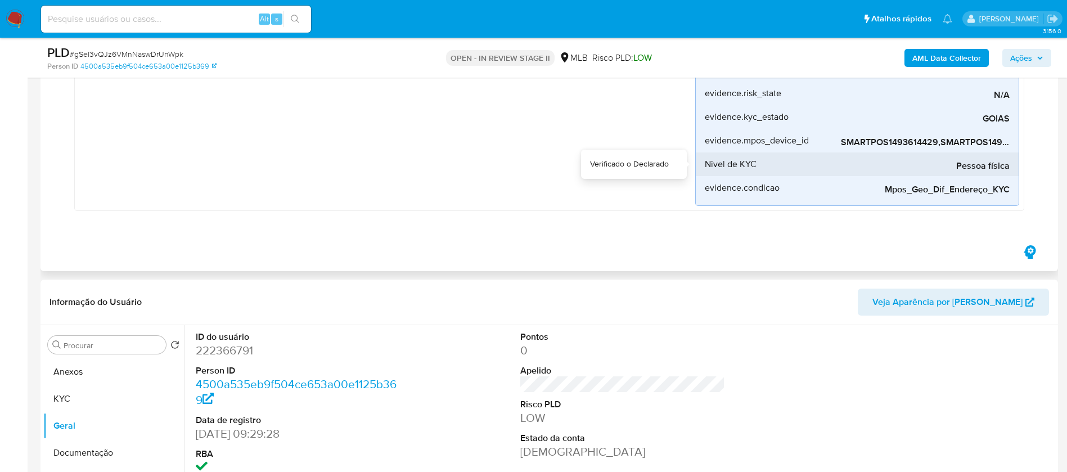
click at [940, 154] on div "Pessoa física" at bounding box center [925, 164] width 169 height 24
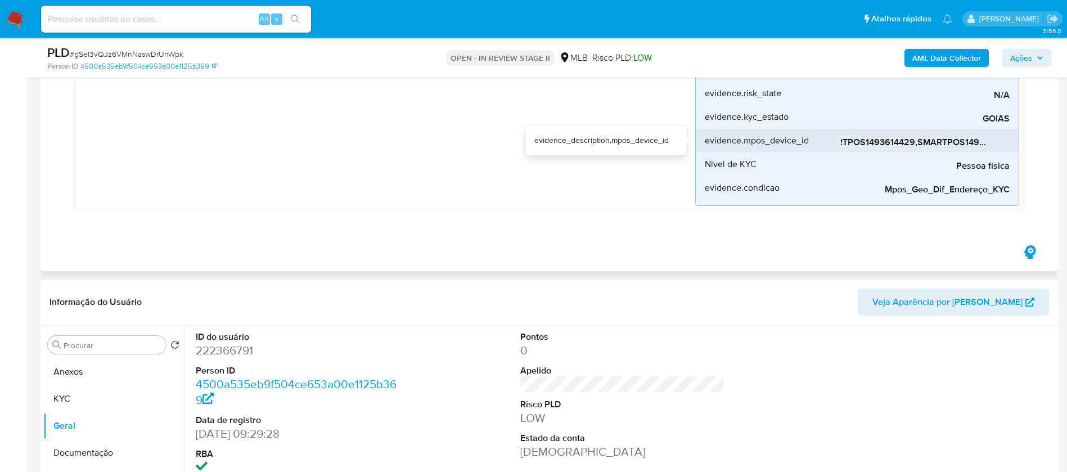
scroll to position [0, 25]
click at [961, 143] on span "SMARTPOS1493614429,SMARTPOS1493616122" at bounding box center [925, 142] width 169 height 11
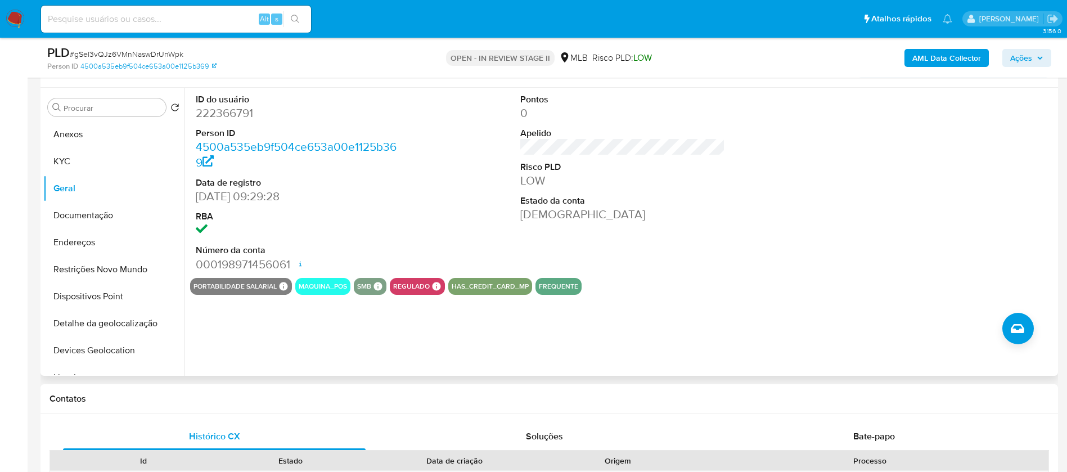
scroll to position [563, 0]
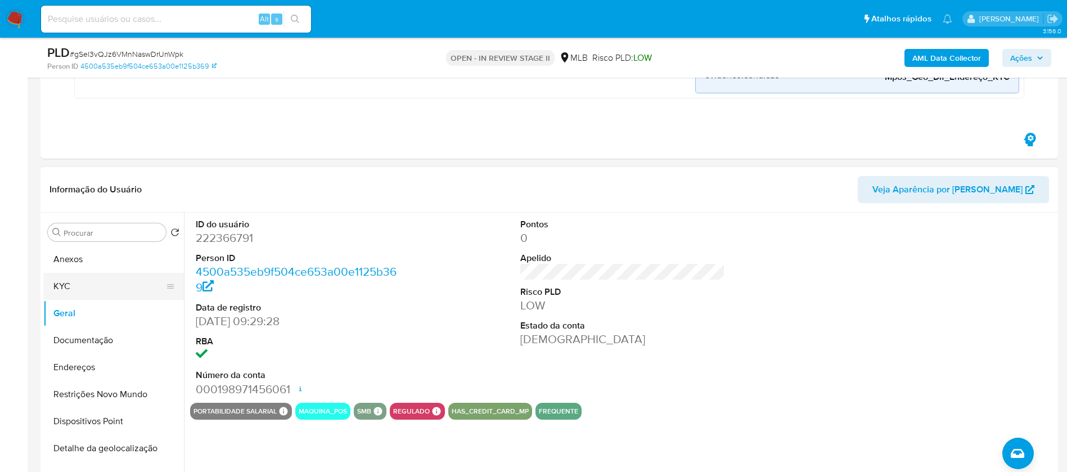
click at [77, 287] on button "KYC" at bounding box center [109, 286] width 132 height 27
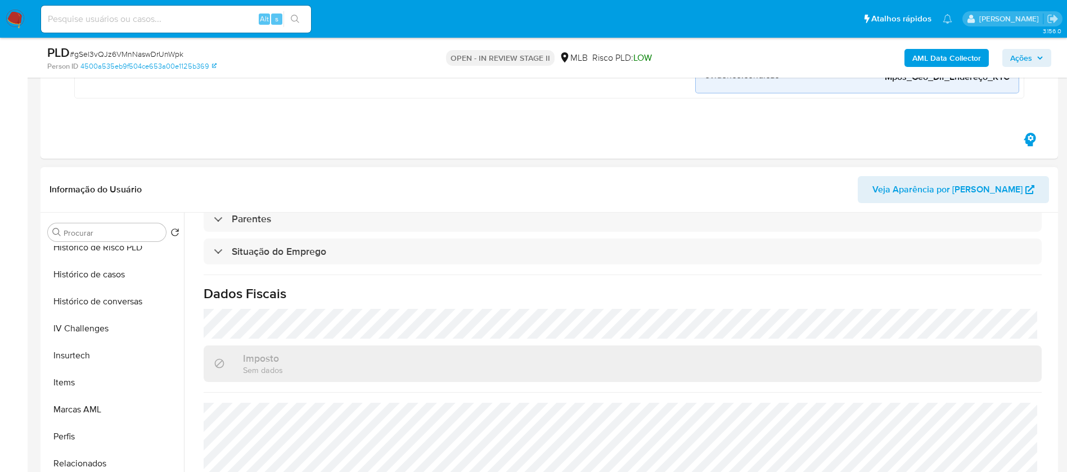
scroll to position [502, 0]
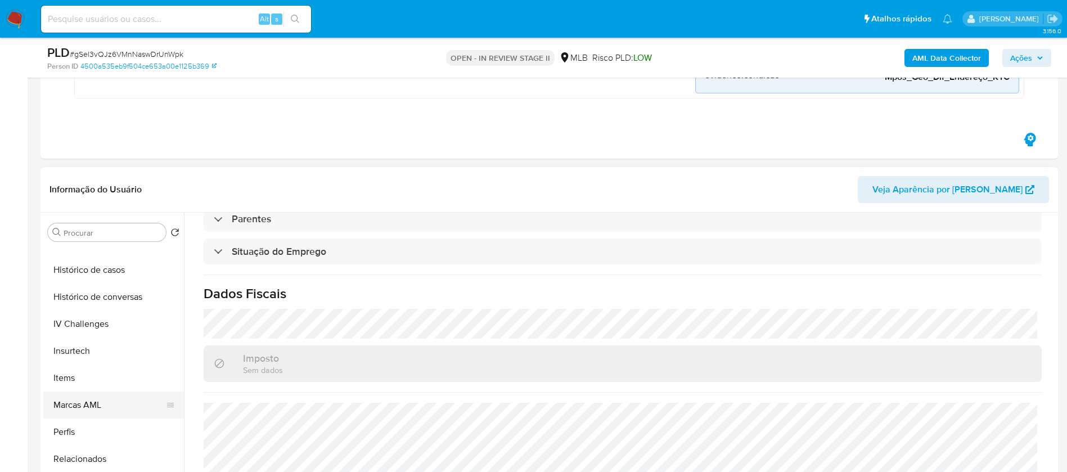
click at [89, 406] on button "Marcas AML" at bounding box center [109, 405] width 132 height 27
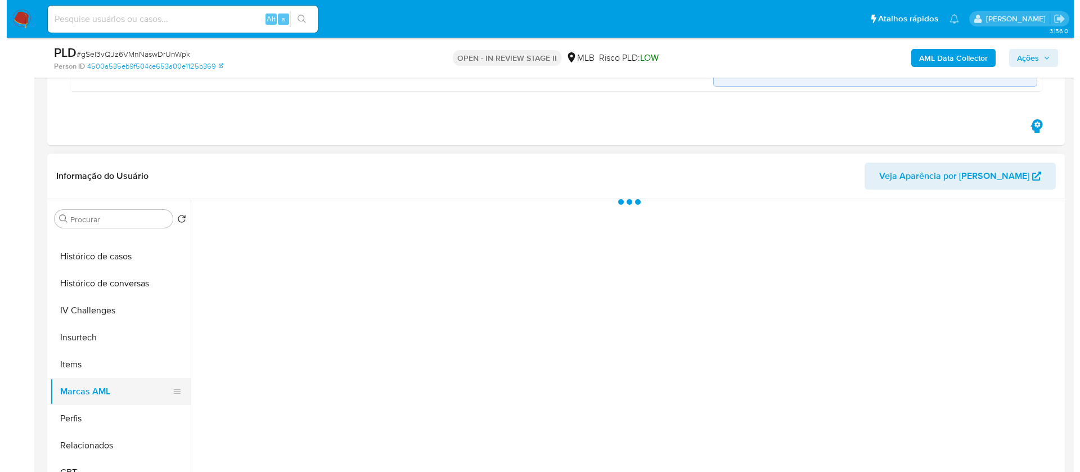
scroll to position [0, 0]
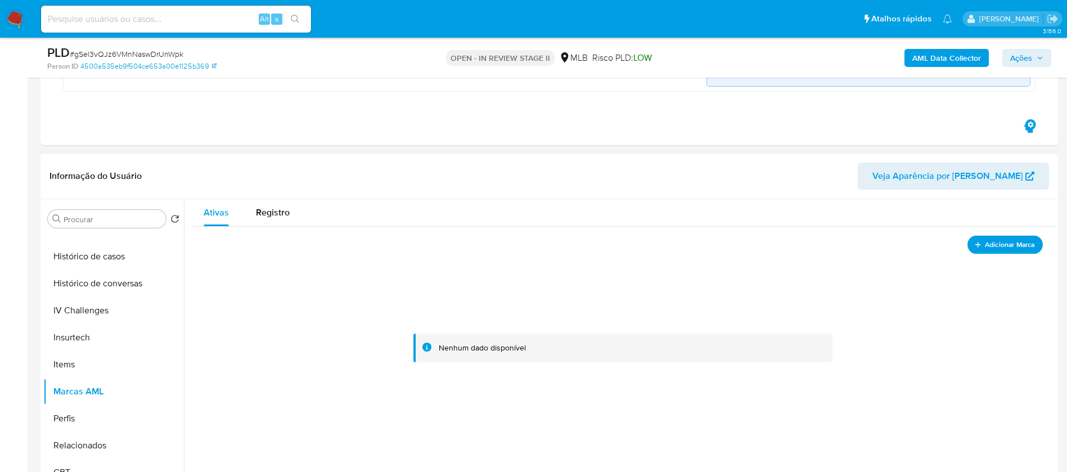
click at [985, 250] on span "Adicionar Marca" at bounding box center [1010, 244] width 50 height 14
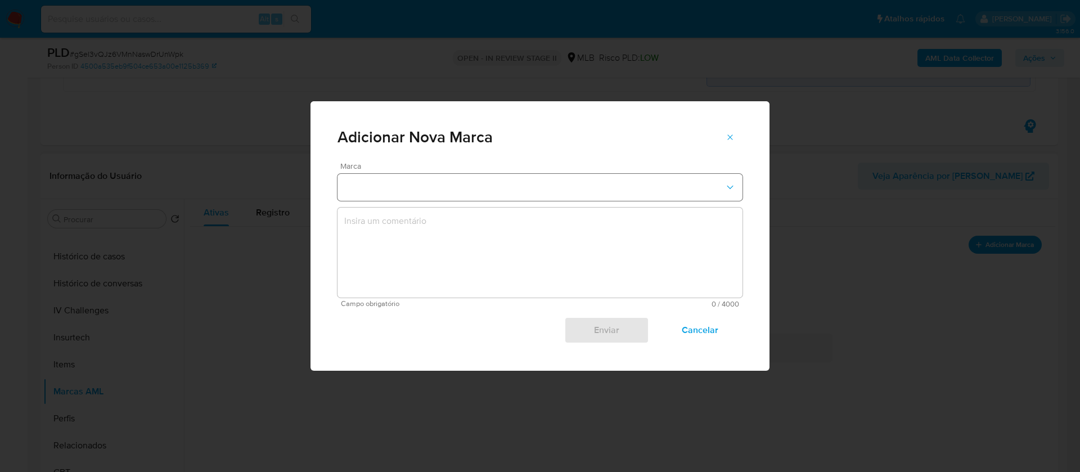
click at [735, 188] on icon "marks-modal" at bounding box center [730, 187] width 11 height 11
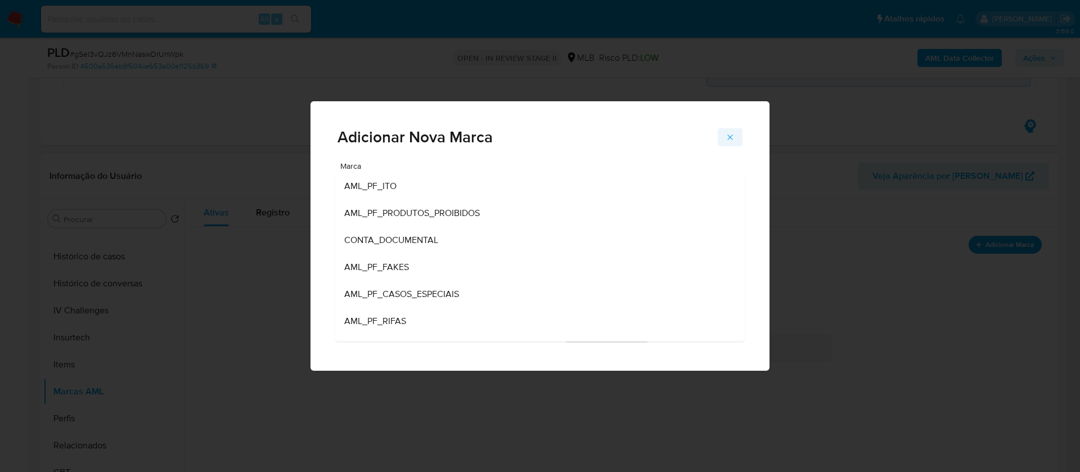
click at [732, 140] on icon "marks-modal" at bounding box center [730, 137] width 9 height 9
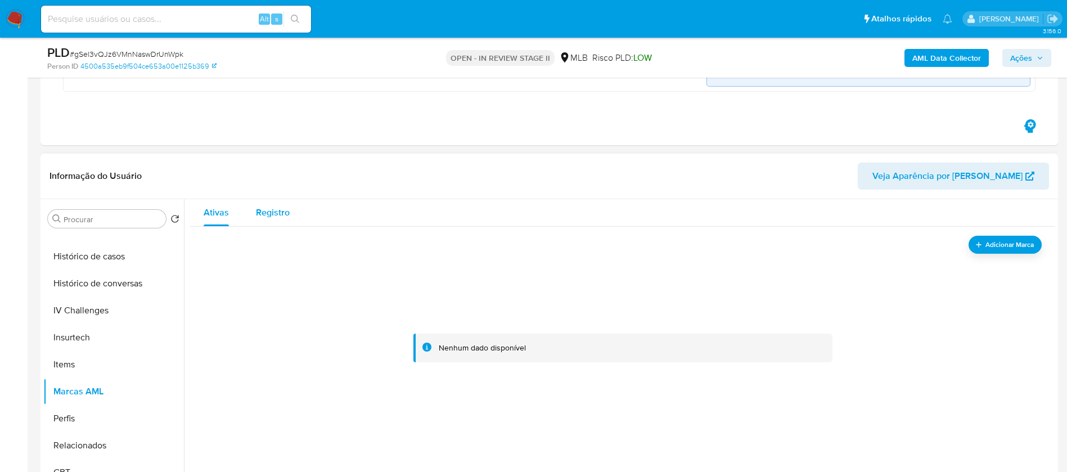
click at [288, 214] on span "Registro" at bounding box center [273, 212] width 34 height 13
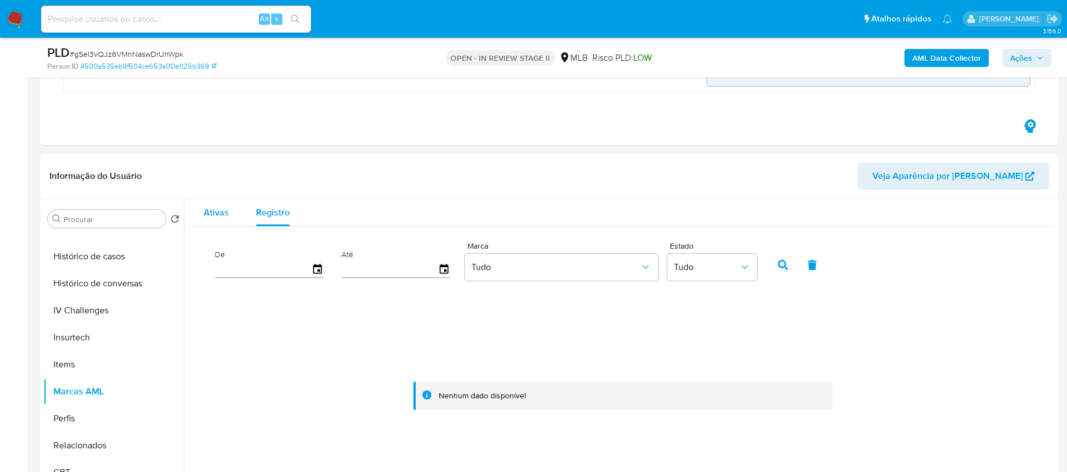
click at [219, 215] on span "Ativas" at bounding box center [216, 212] width 25 height 13
